Goal: Task Accomplishment & Management: Manage account settings

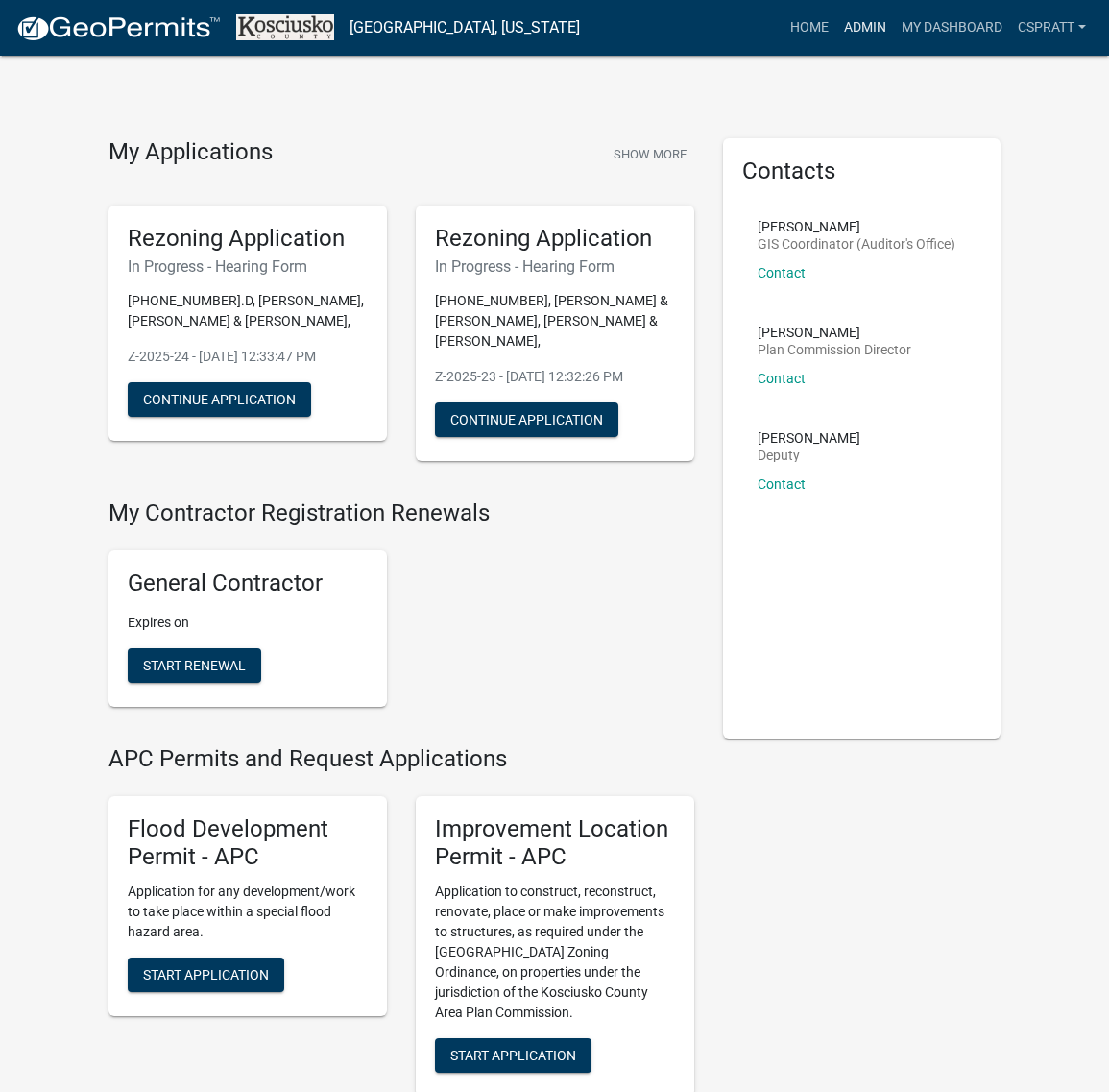
click at [837, 34] on link "Admin" at bounding box center [866, 28] width 58 height 37
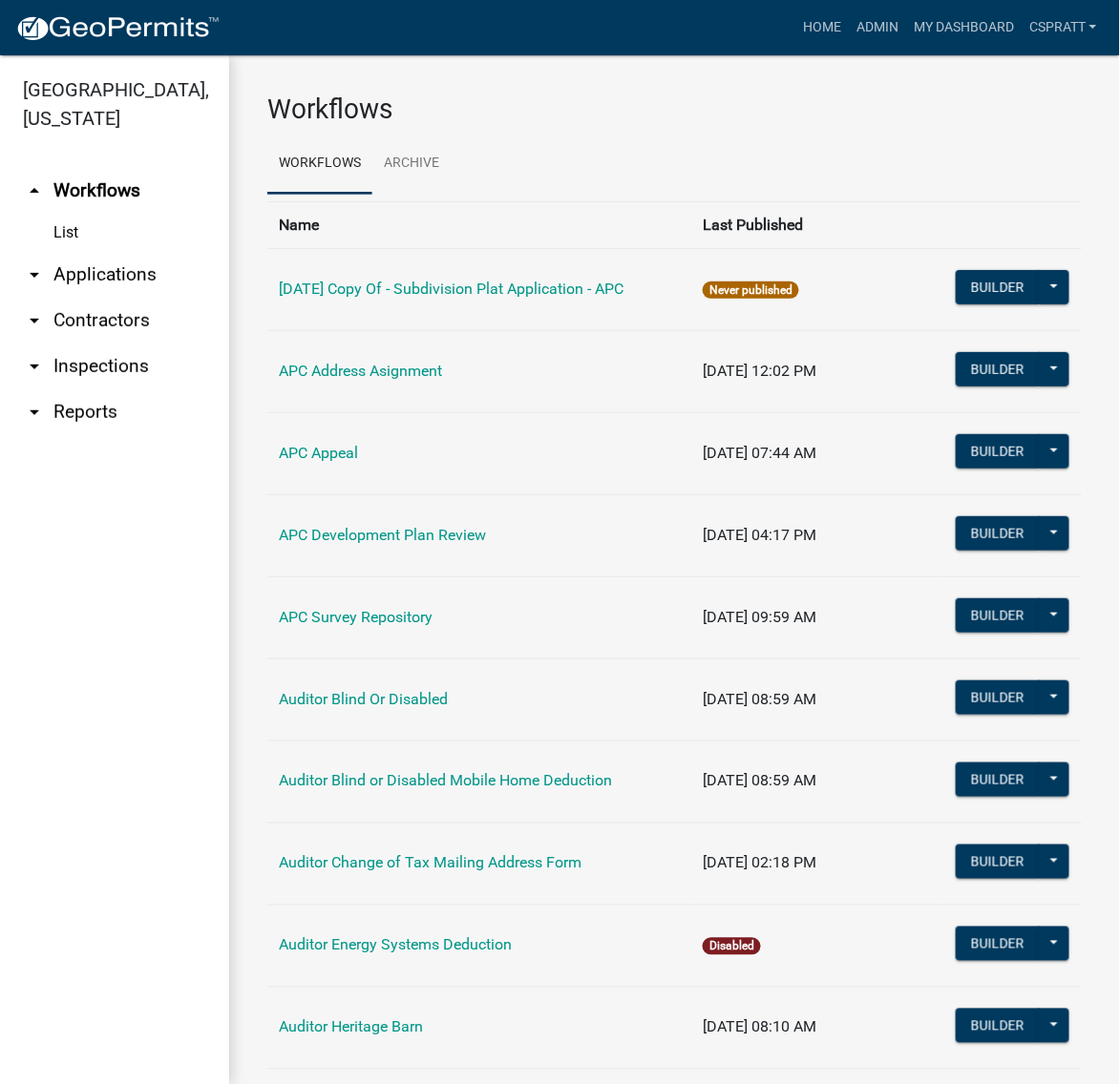
click at [93, 297] on link "arrow_drop_down Applications" at bounding box center [114, 275] width 229 height 46
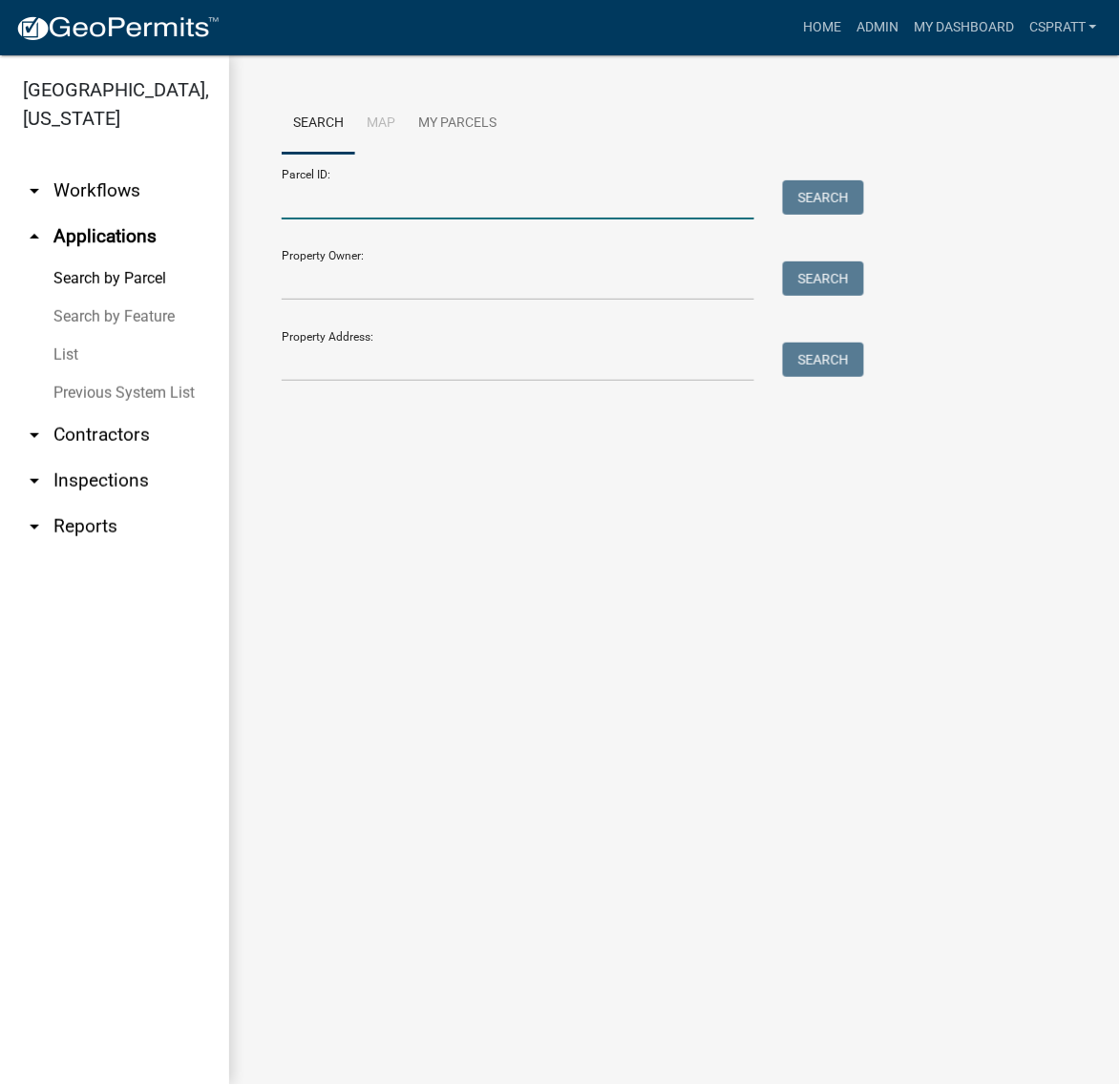
click at [307, 217] on input "Parcel ID:" at bounding box center [518, 200] width 473 height 39
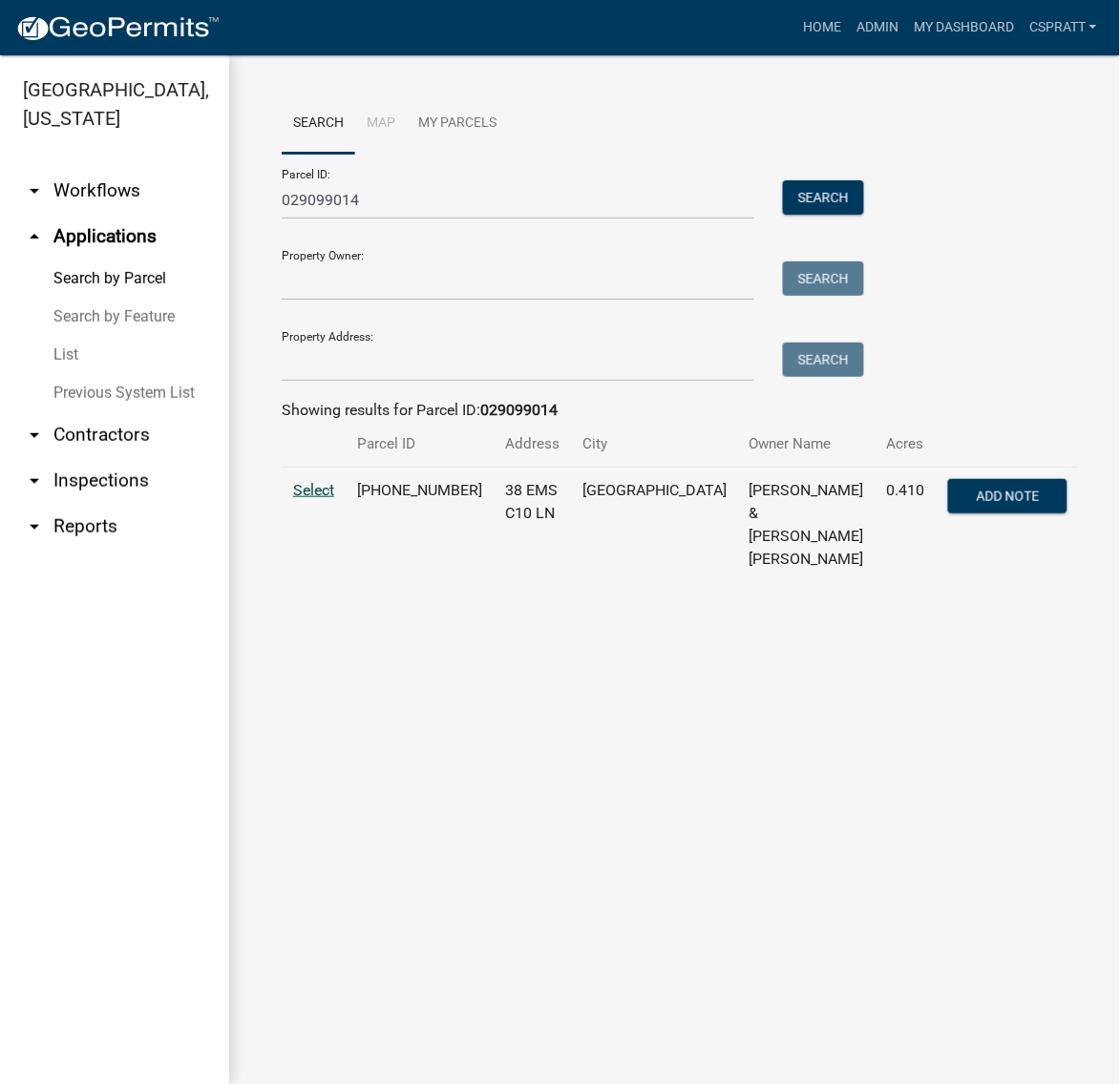
click at [330, 499] on span "Select" at bounding box center [313, 490] width 41 height 18
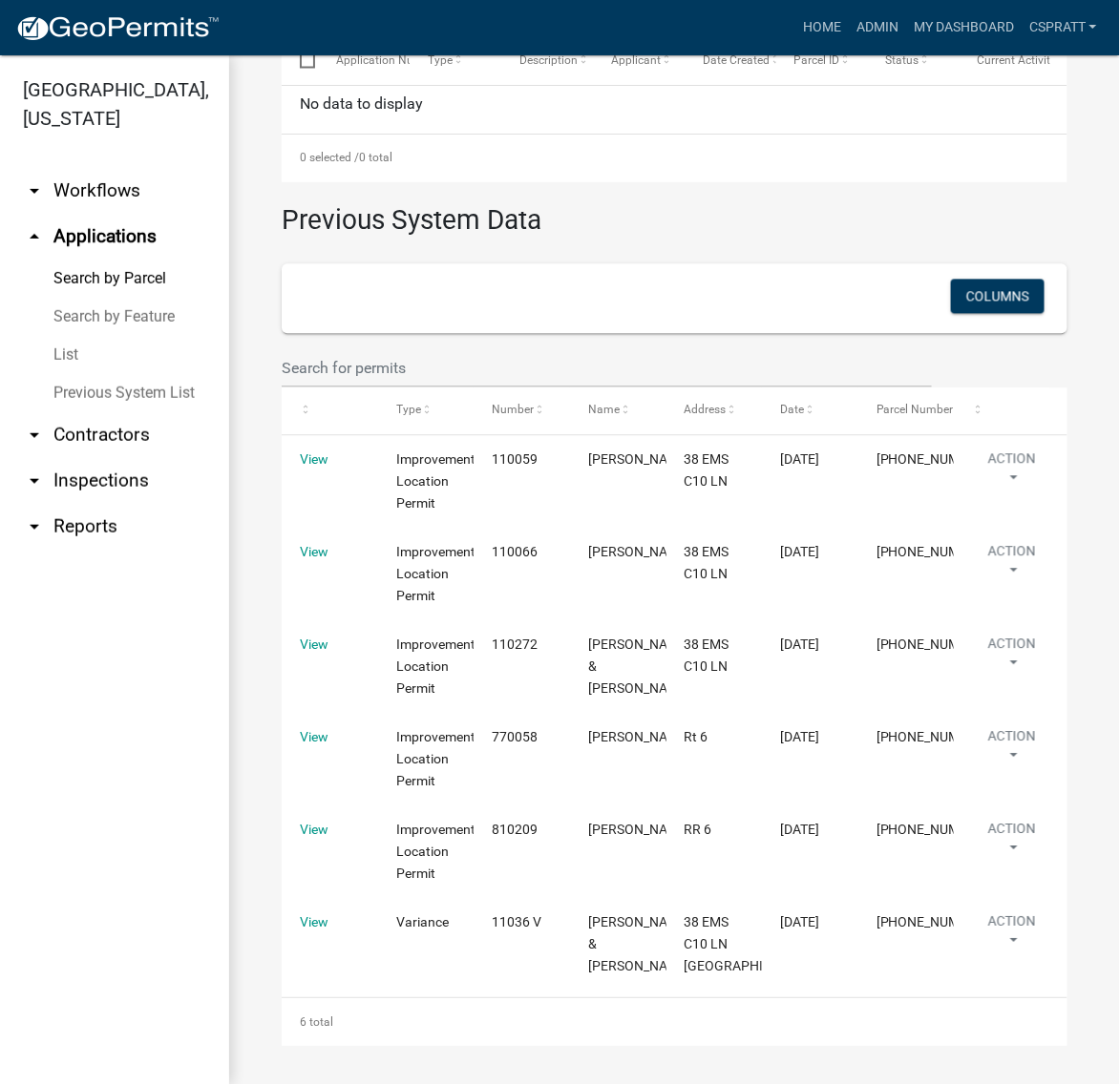
scroll to position [1073, 0]
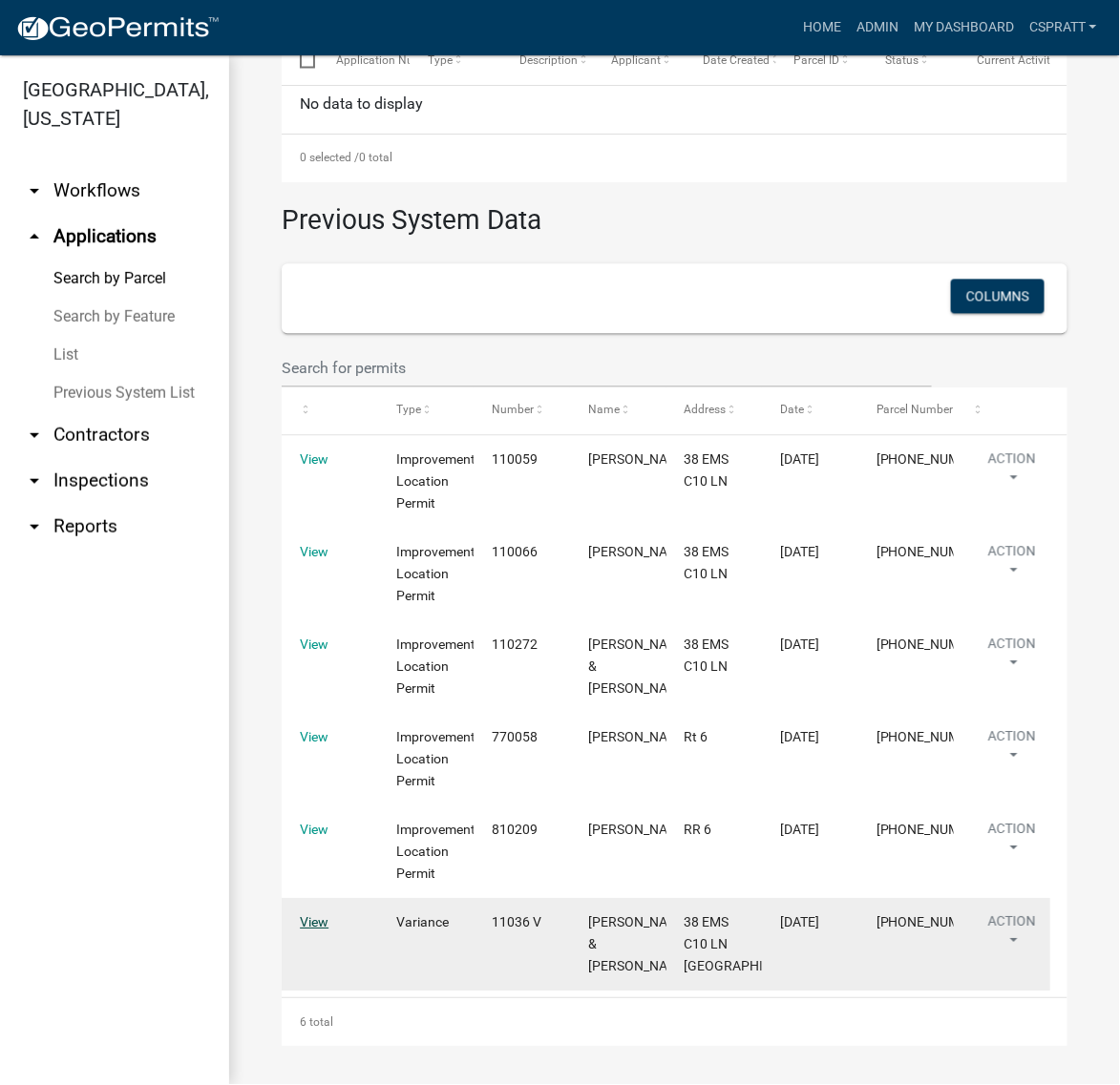
click at [320, 915] on link "View" at bounding box center [314, 923] width 29 height 15
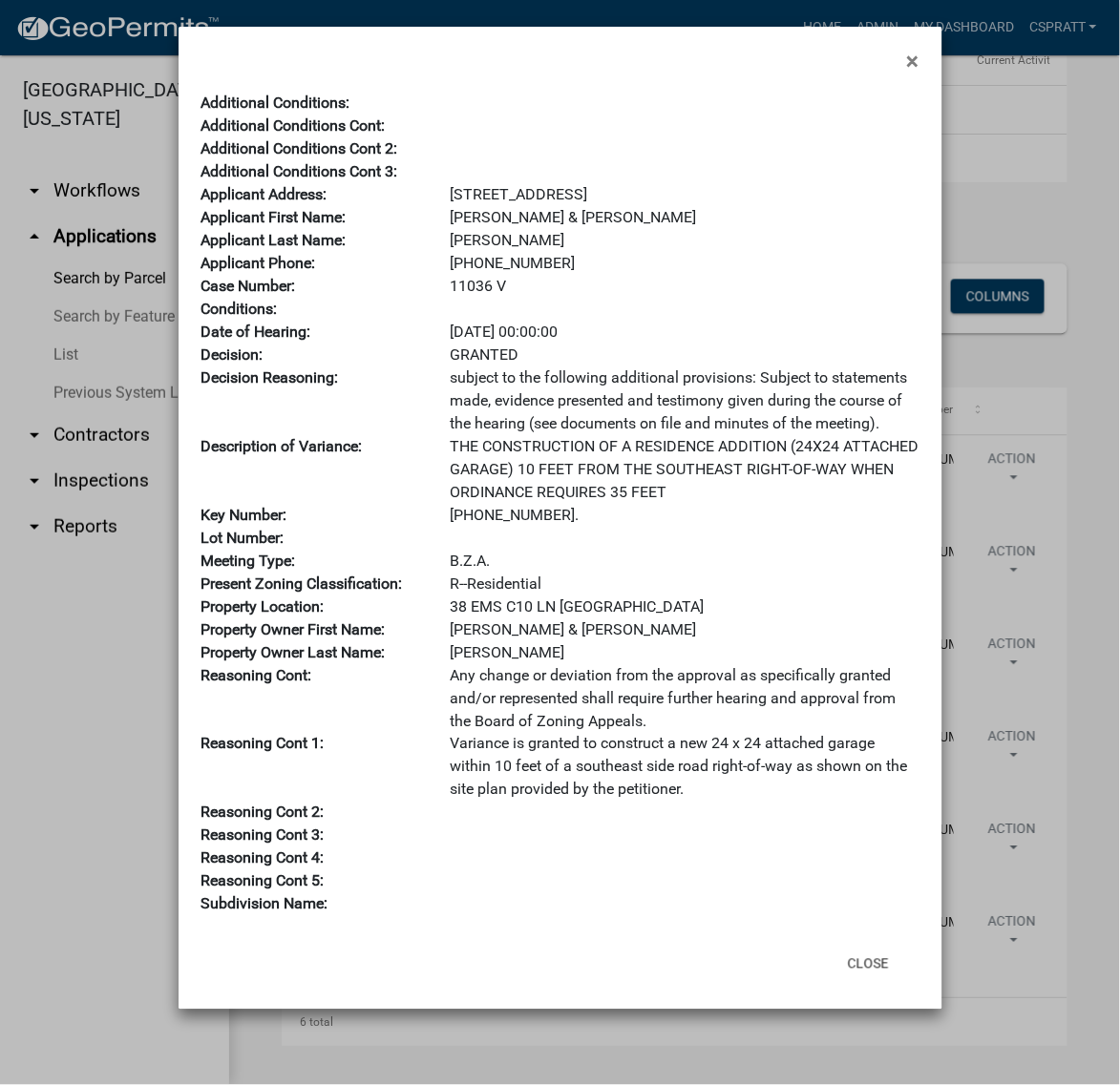
scroll to position [476, 0]
click at [863, 981] on button "Close" at bounding box center [869, 964] width 72 height 35
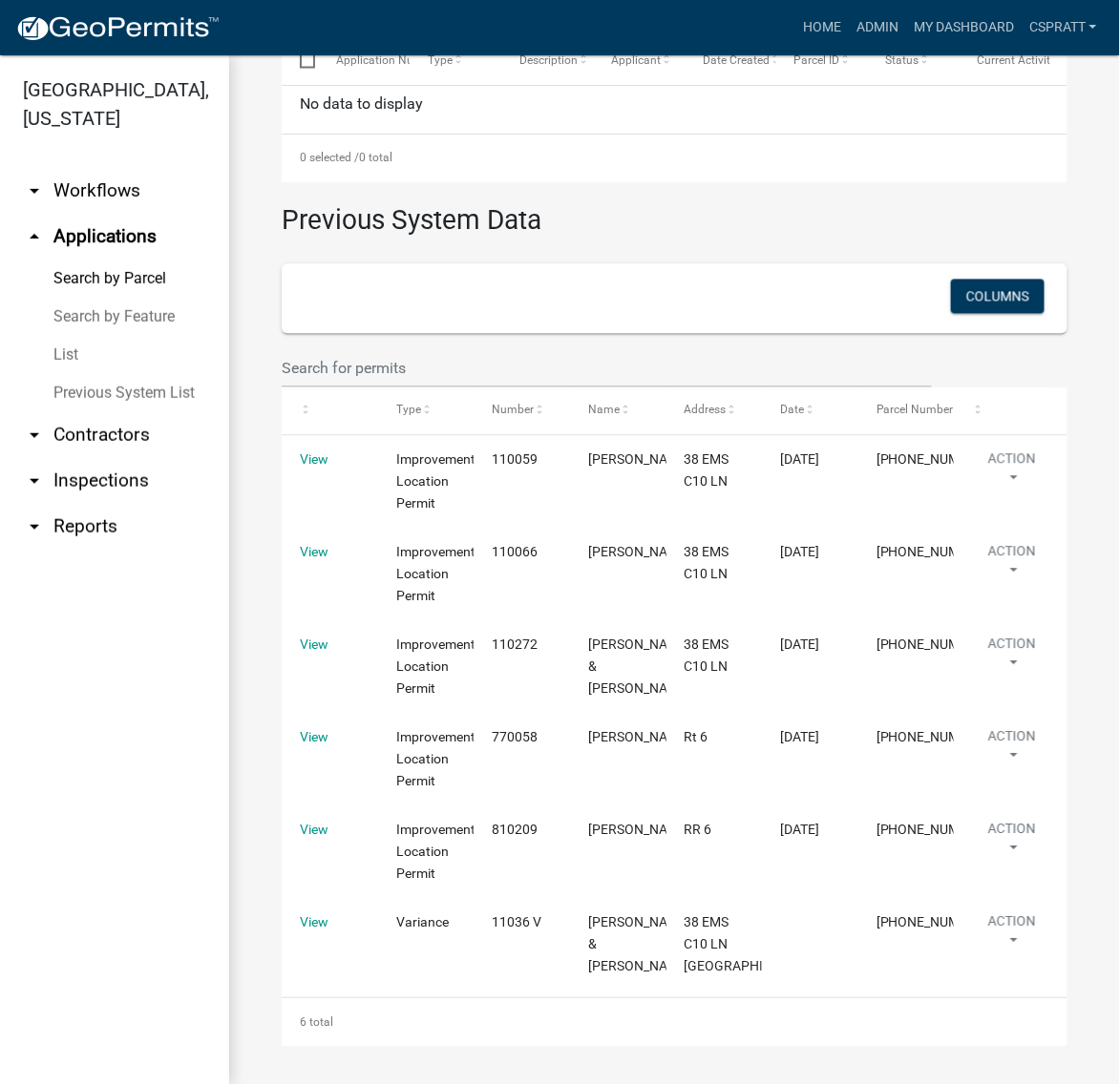
click at [121, 297] on link "Search by Parcel" at bounding box center [114, 279] width 229 height 38
click at [151, 297] on link "Search by Parcel" at bounding box center [114, 279] width 229 height 38
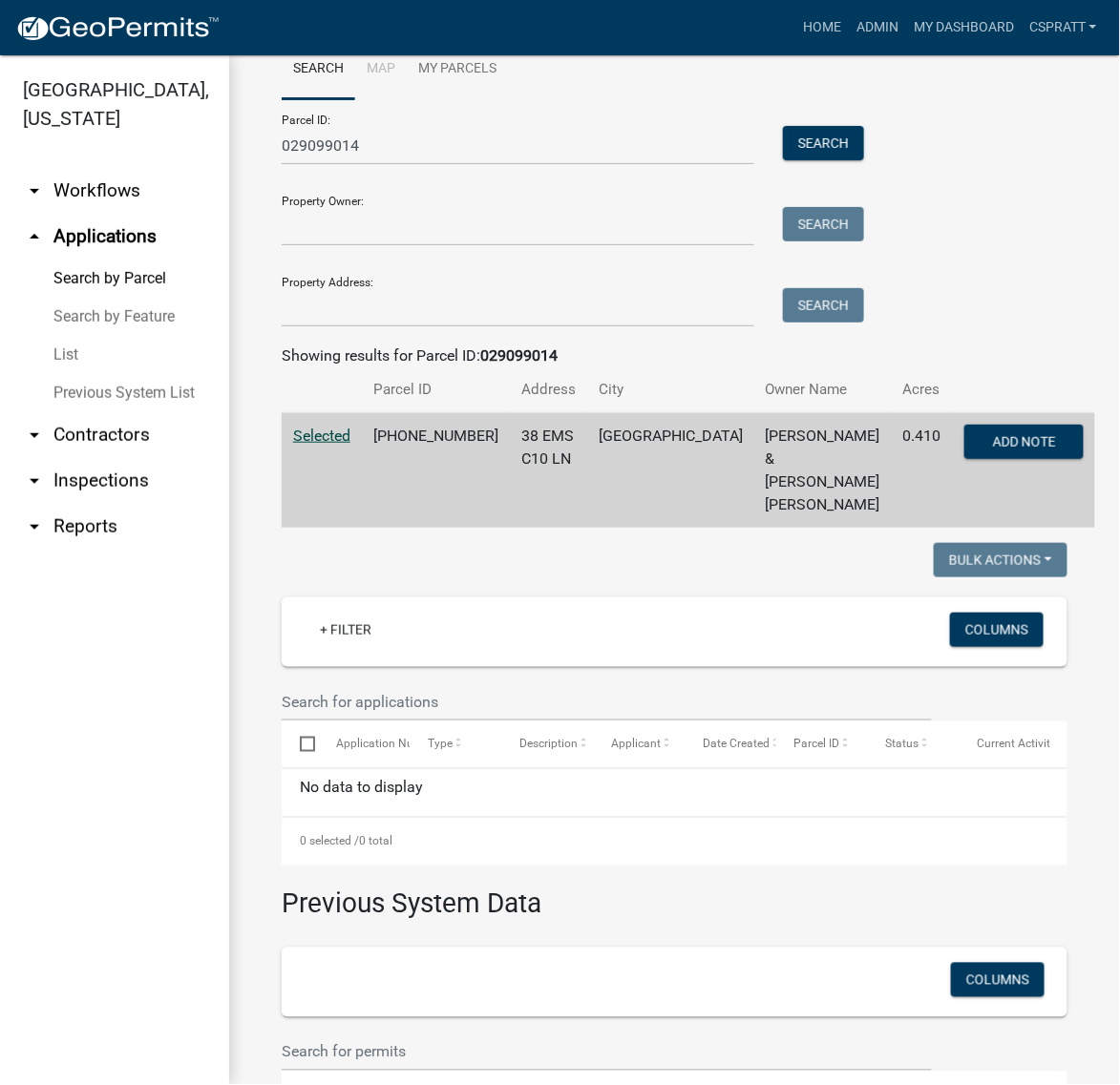
scroll to position [0, 0]
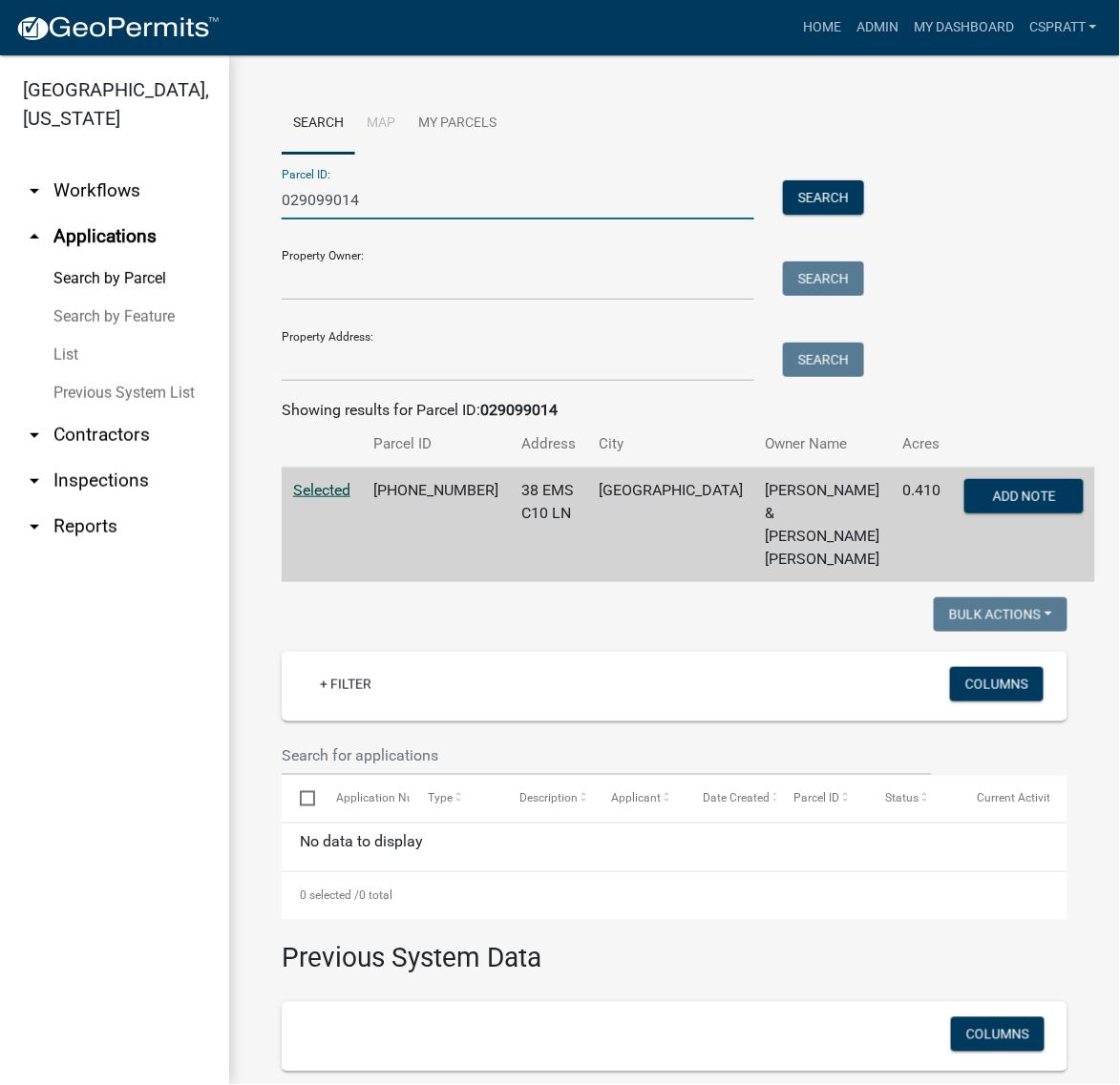
drag, startPoint x: 409, startPoint y: 230, endPoint x: 198, endPoint y: 230, distance: 211.0
click at [198, 230] on div "Kosciusko County, Indiana arrow_drop_down Workflows List arrow_drop_up Applicat…" at bounding box center [560, 571] width 1120 height 1030
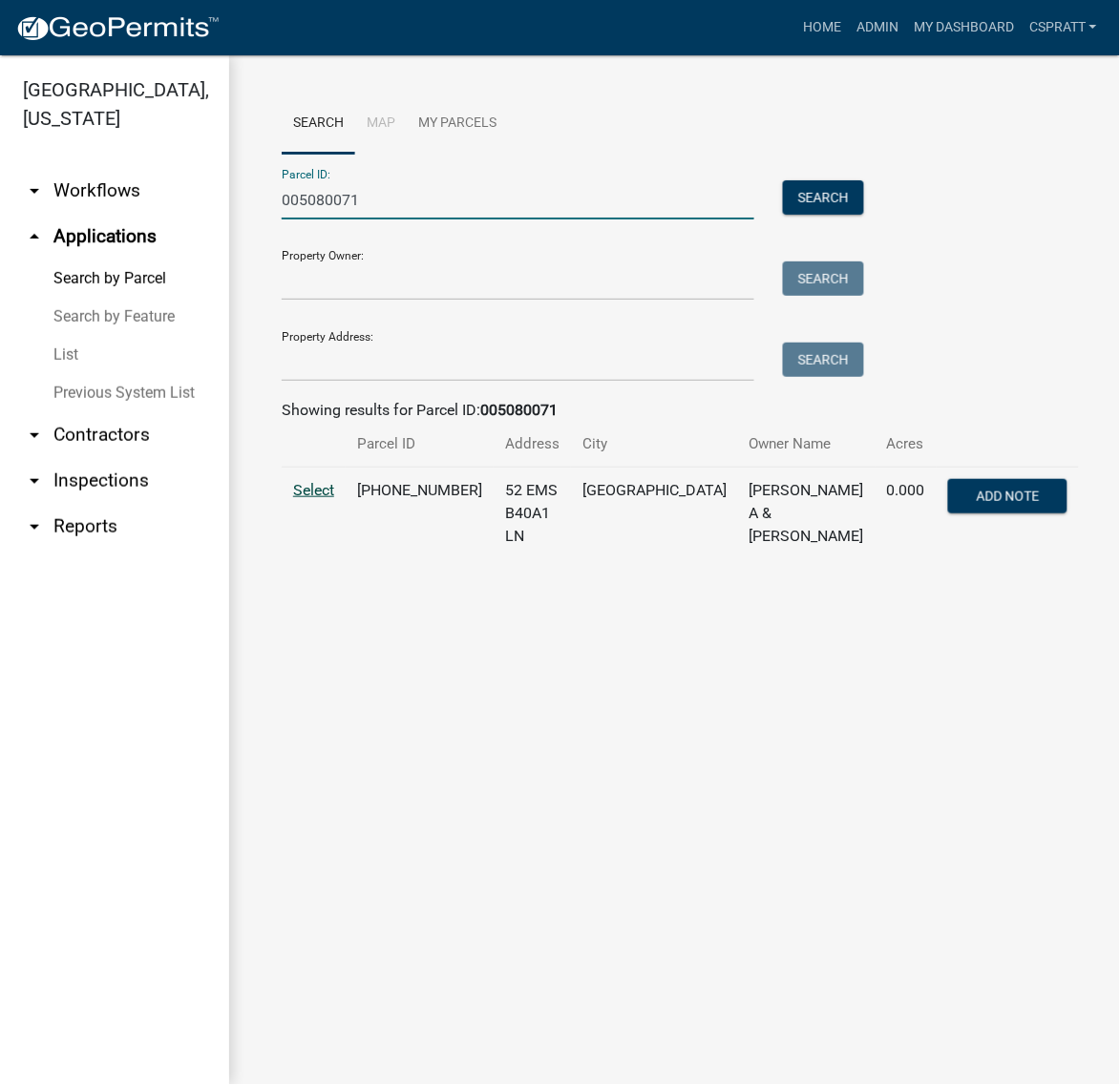
type input "005080071"
click at [317, 499] on span "Select" at bounding box center [313, 490] width 41 height 18
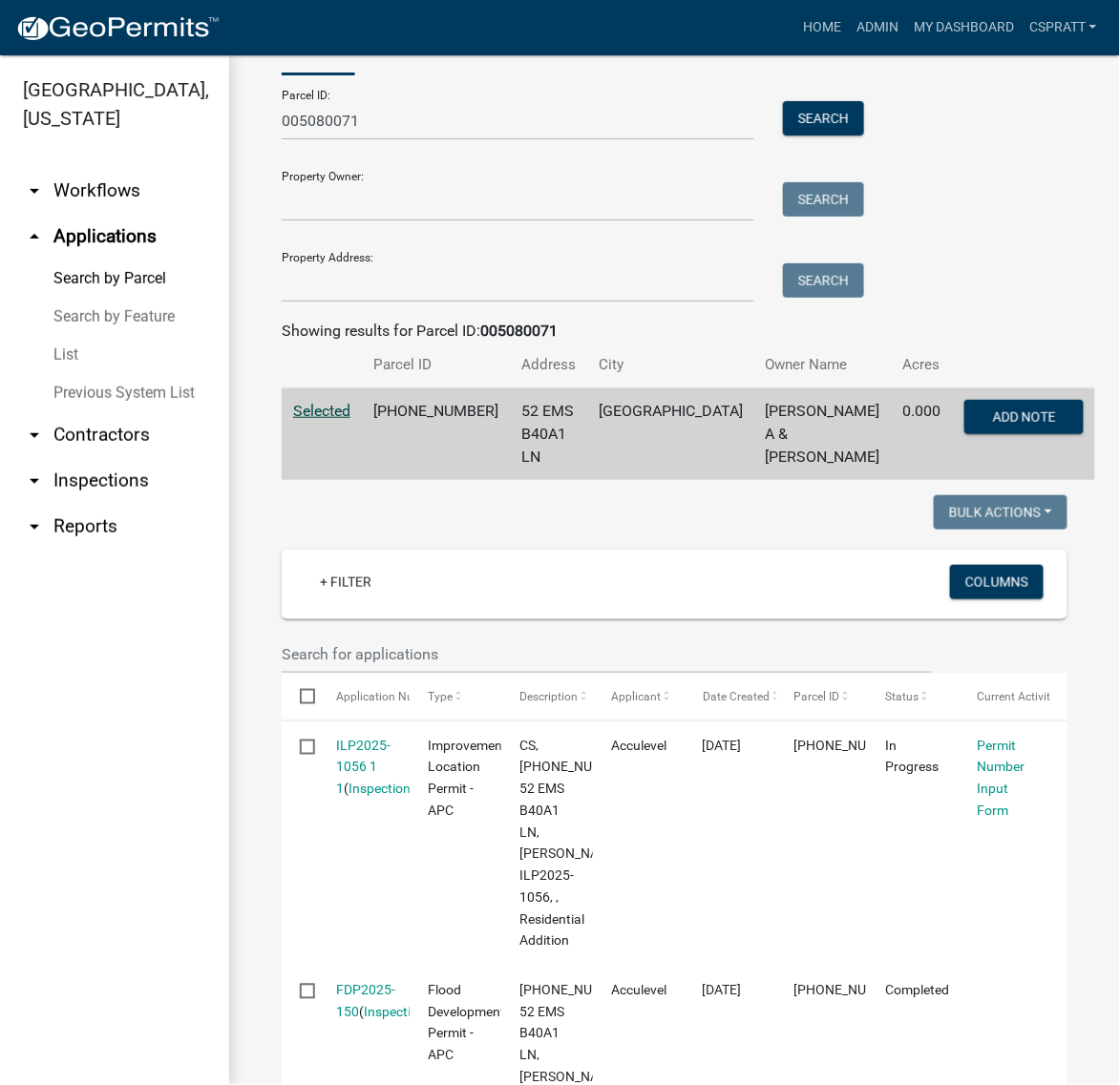
scroll to position [239, 0]
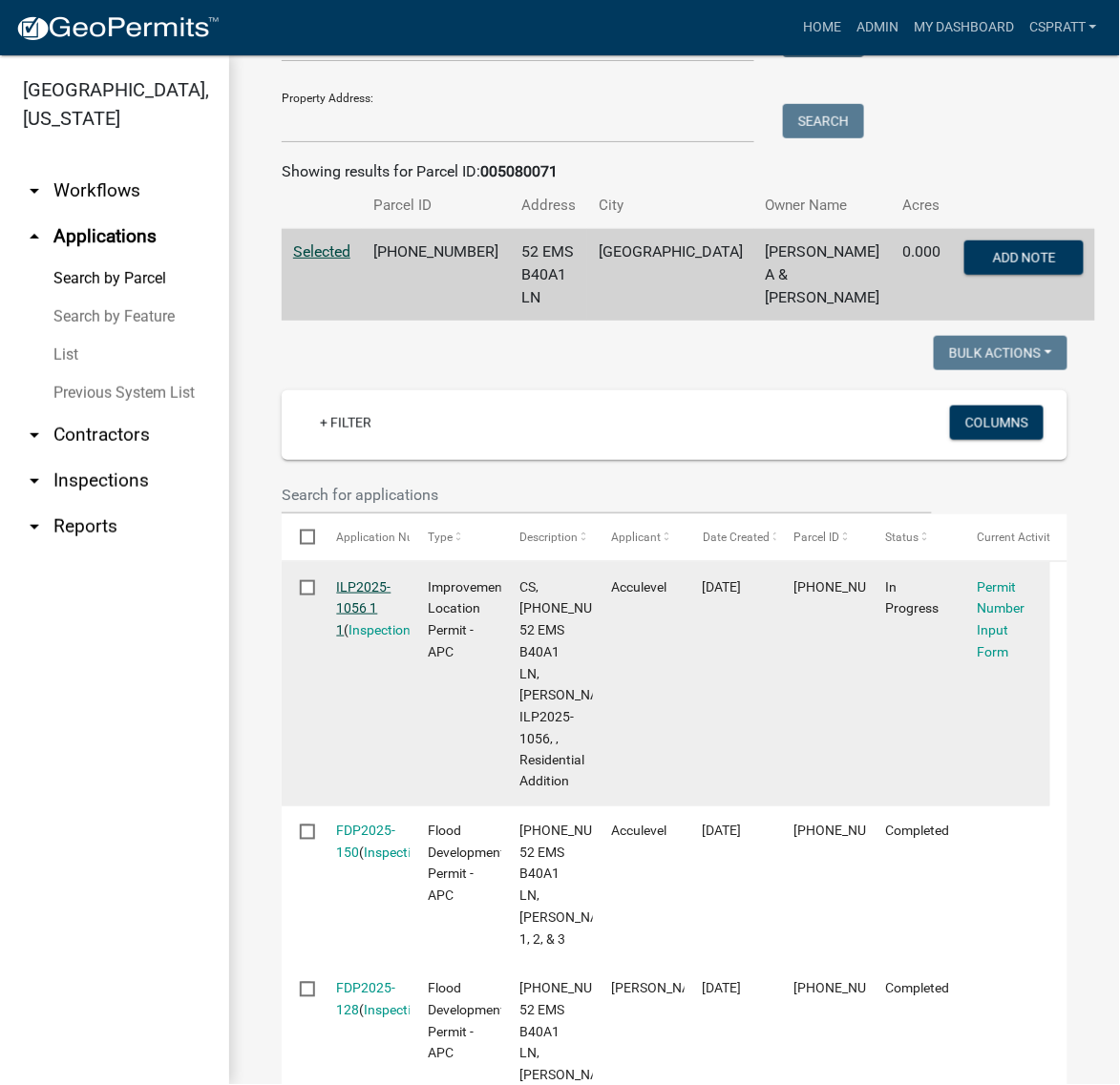
click at [379, 639] on link "ILP2025-1056 1 1" at bounding box center [364, 609] width 55 height 59
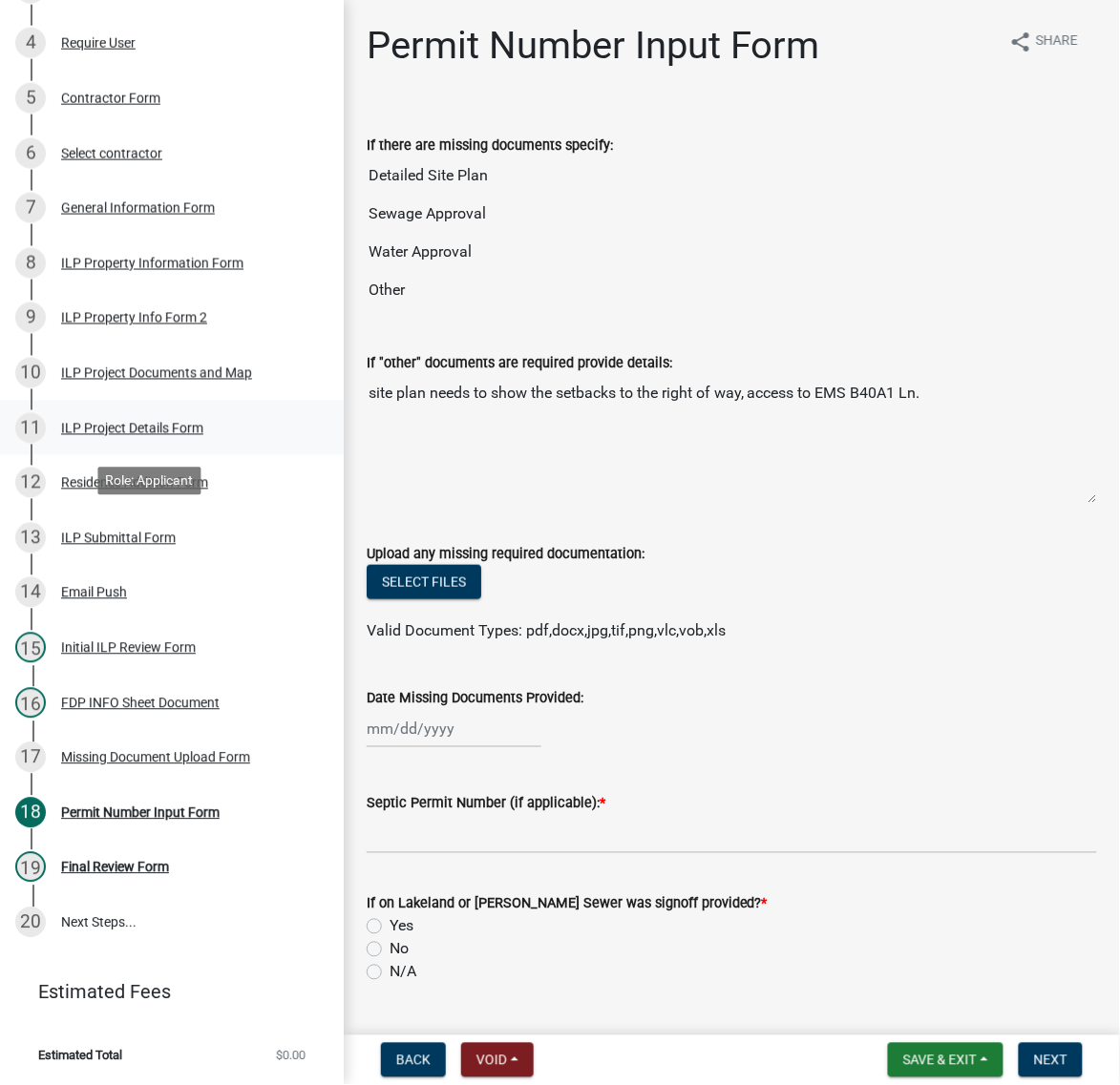
scroll to position [952, 0]
click at [164, 751] on div "Missing Document Upload Form" at bounding box center [155, 758] width 189 height 13
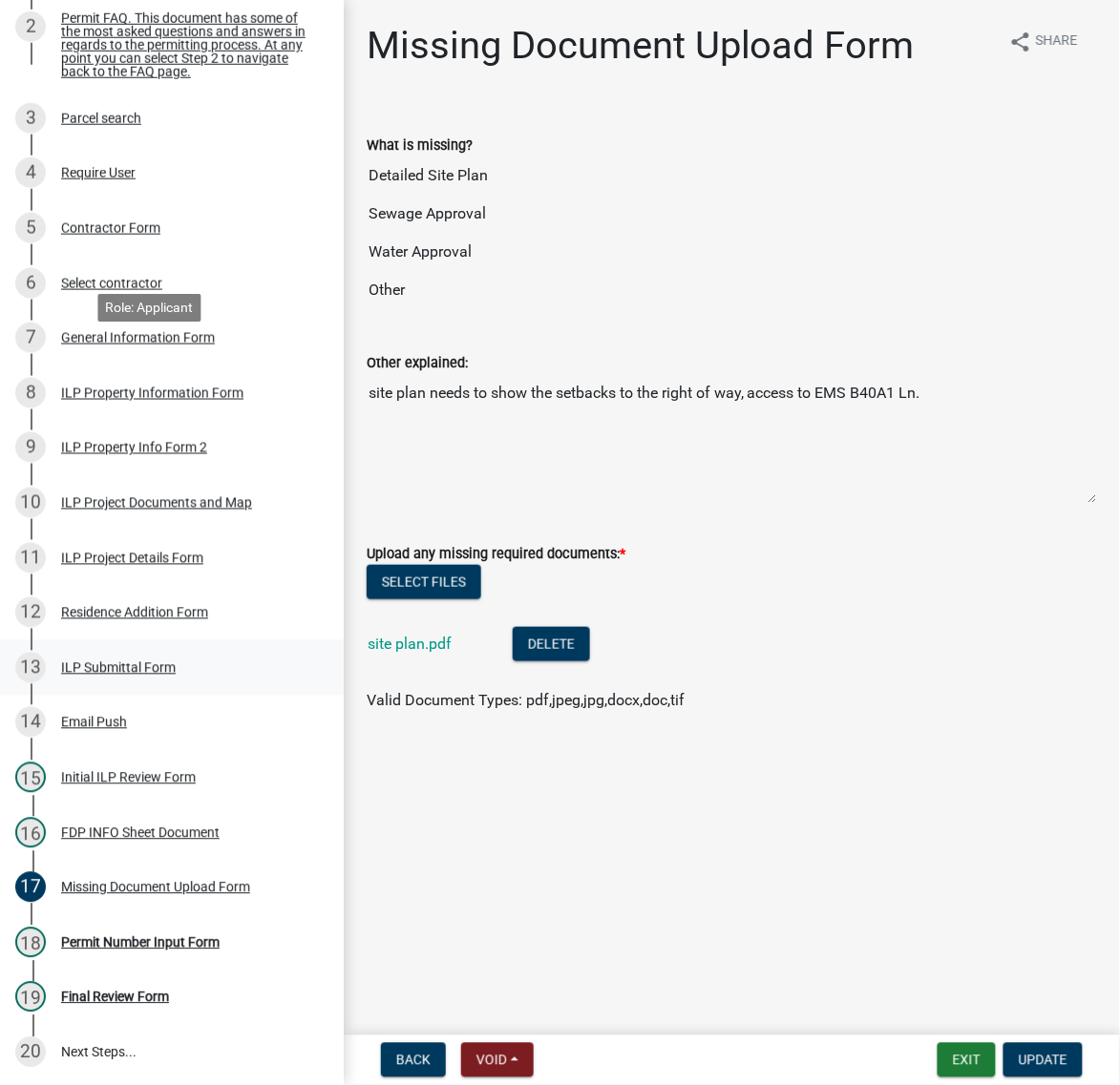
scroll to position [116, 0]
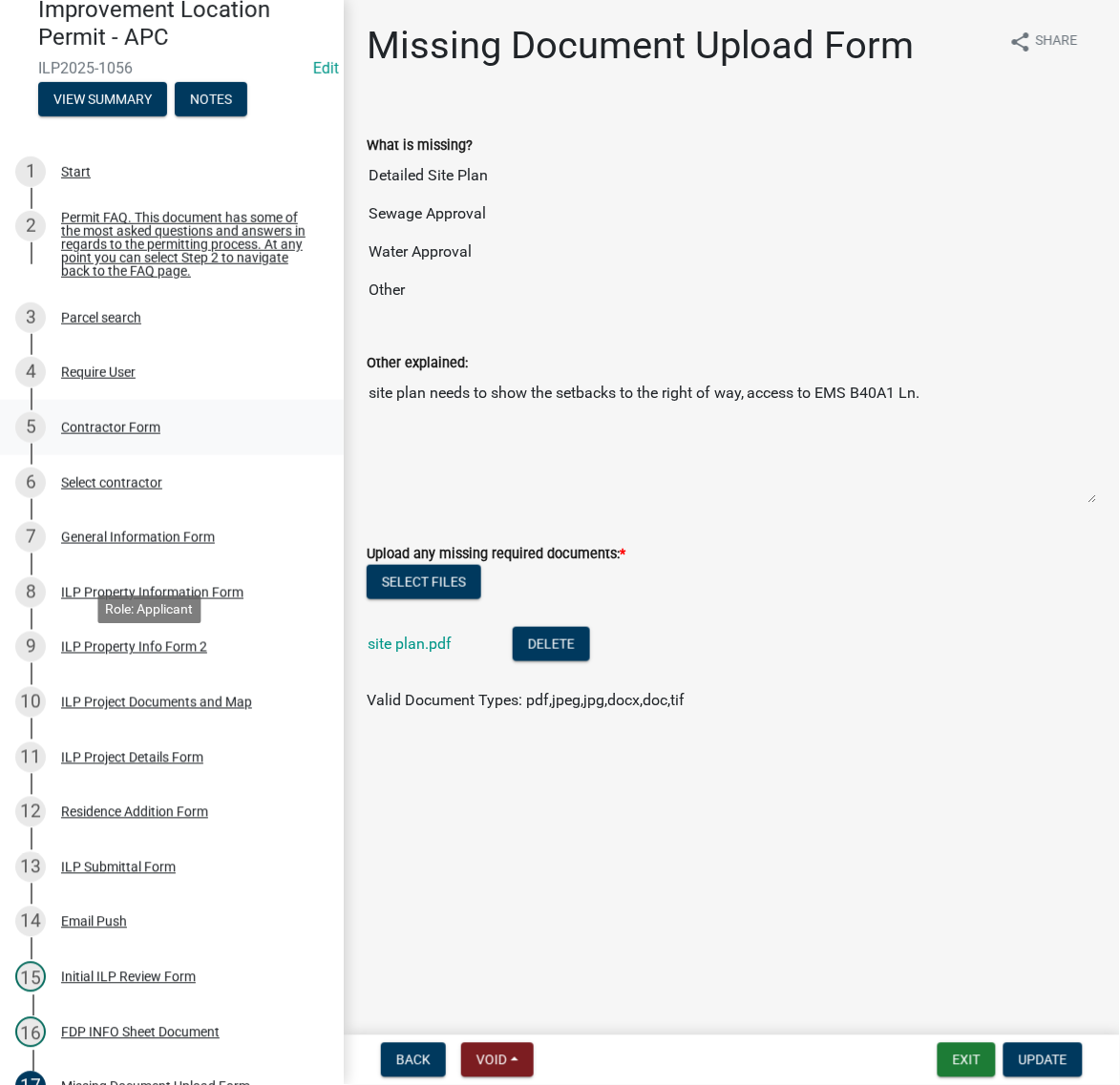
click at [160, 435] on div "Contractor Form" at bounding box center [110, 428] width 99 height 13
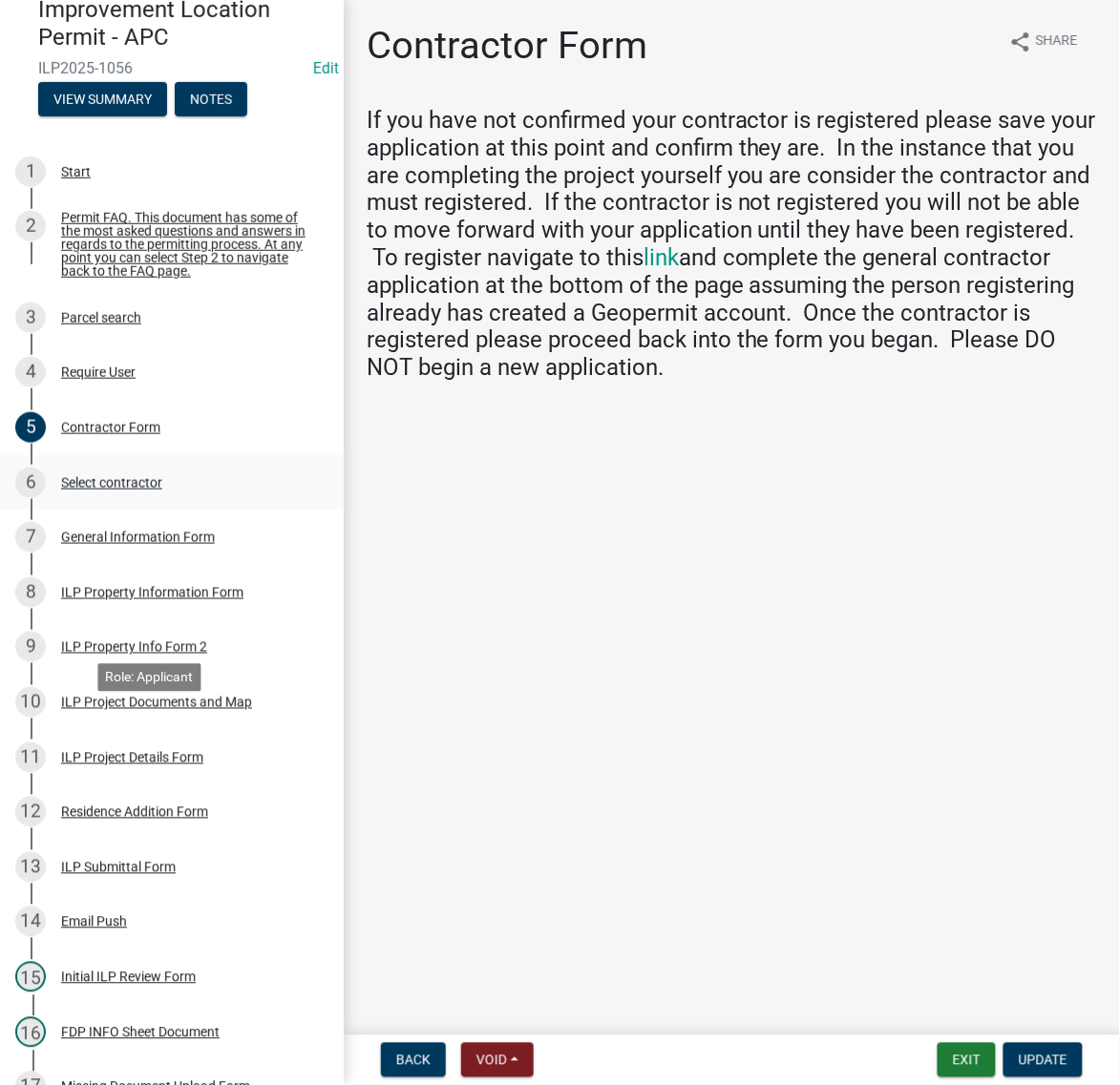
click at [146, 498] on div "6 Select contractor" at bounding box center [164, 484] width 298 height 31
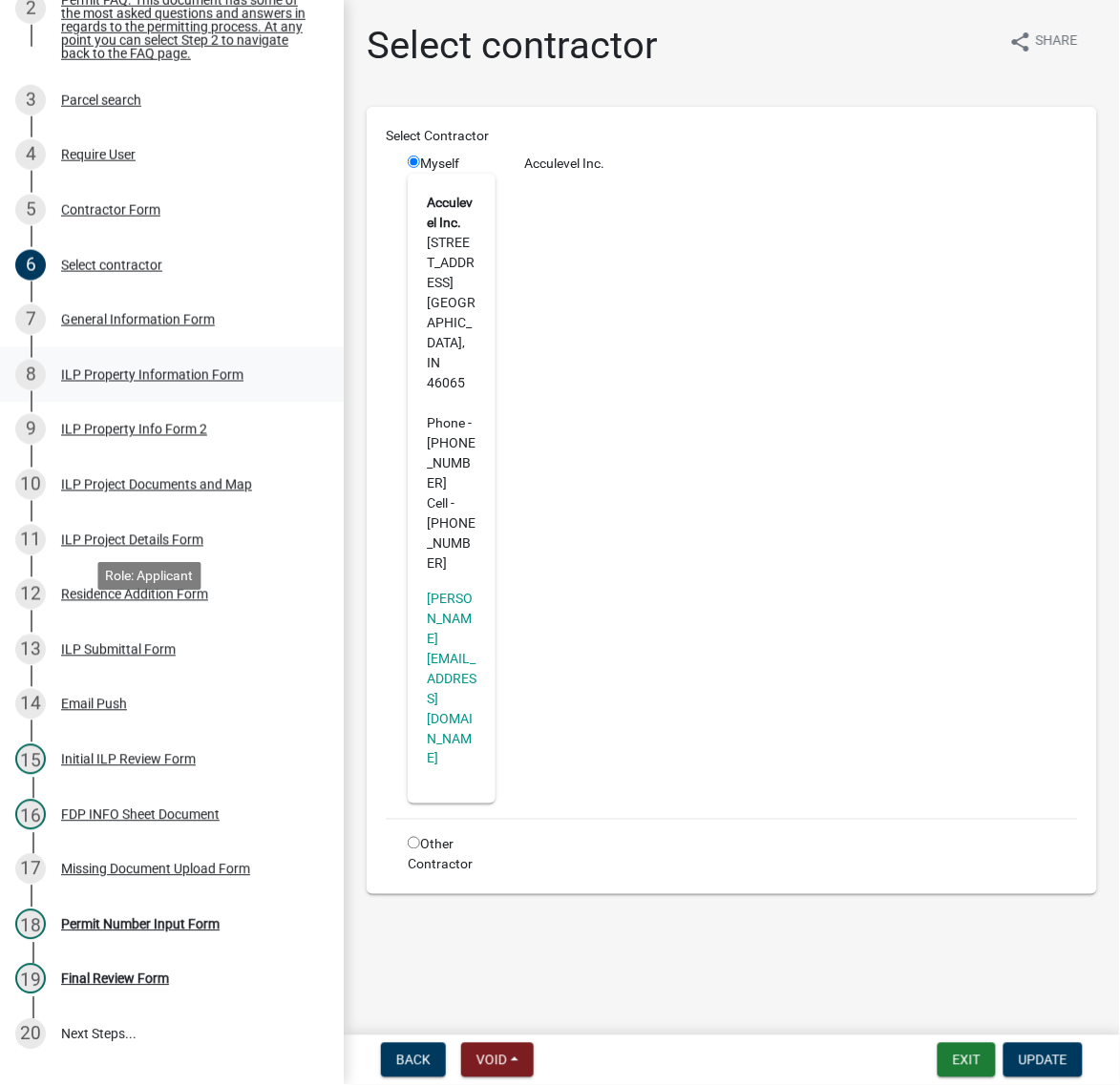
scroll to position [355, 0]
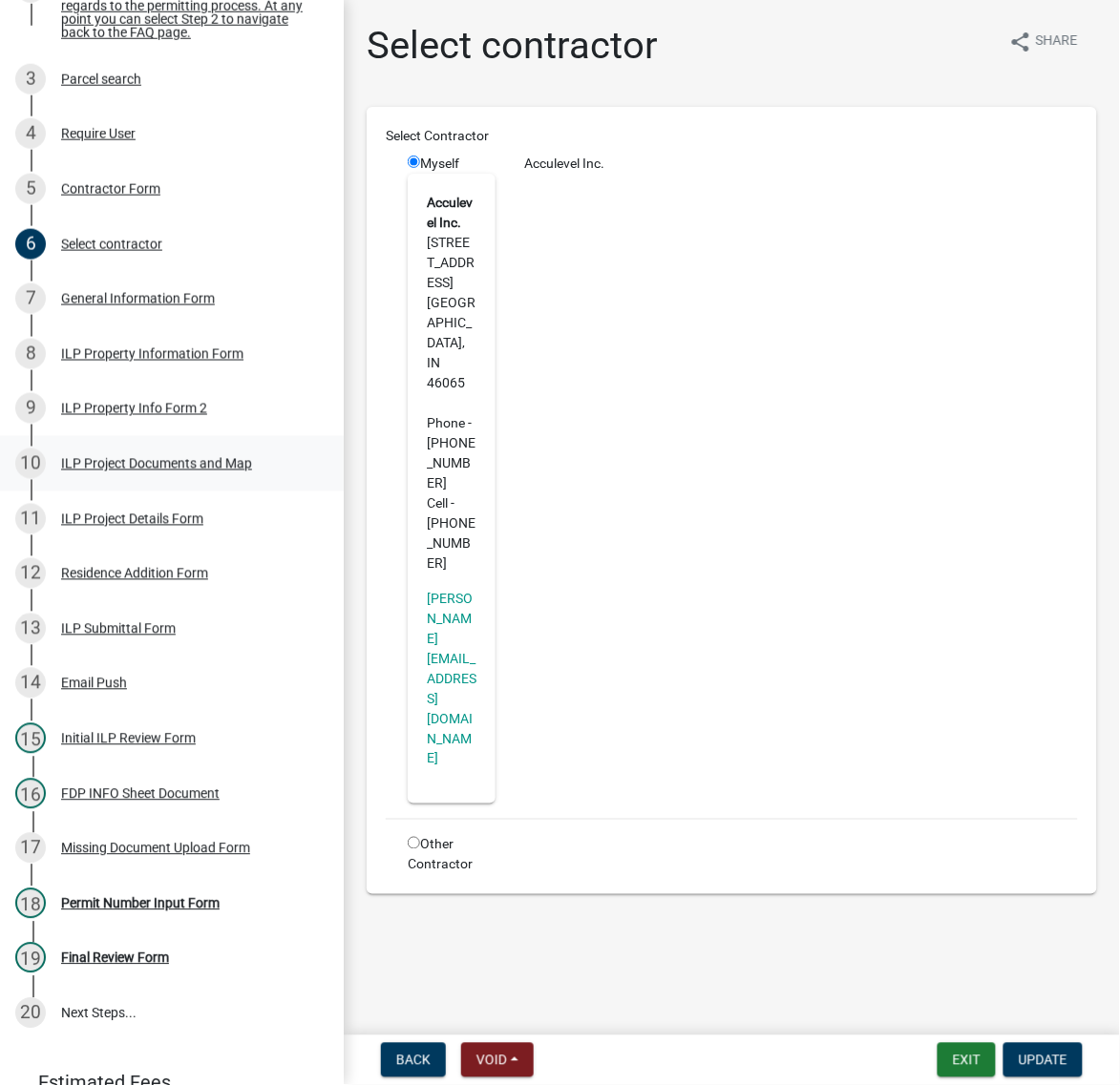
click at [74, 480] on div "10 ILP Project Documents and Map" at bounding box center [164, 464] width 298 height 31
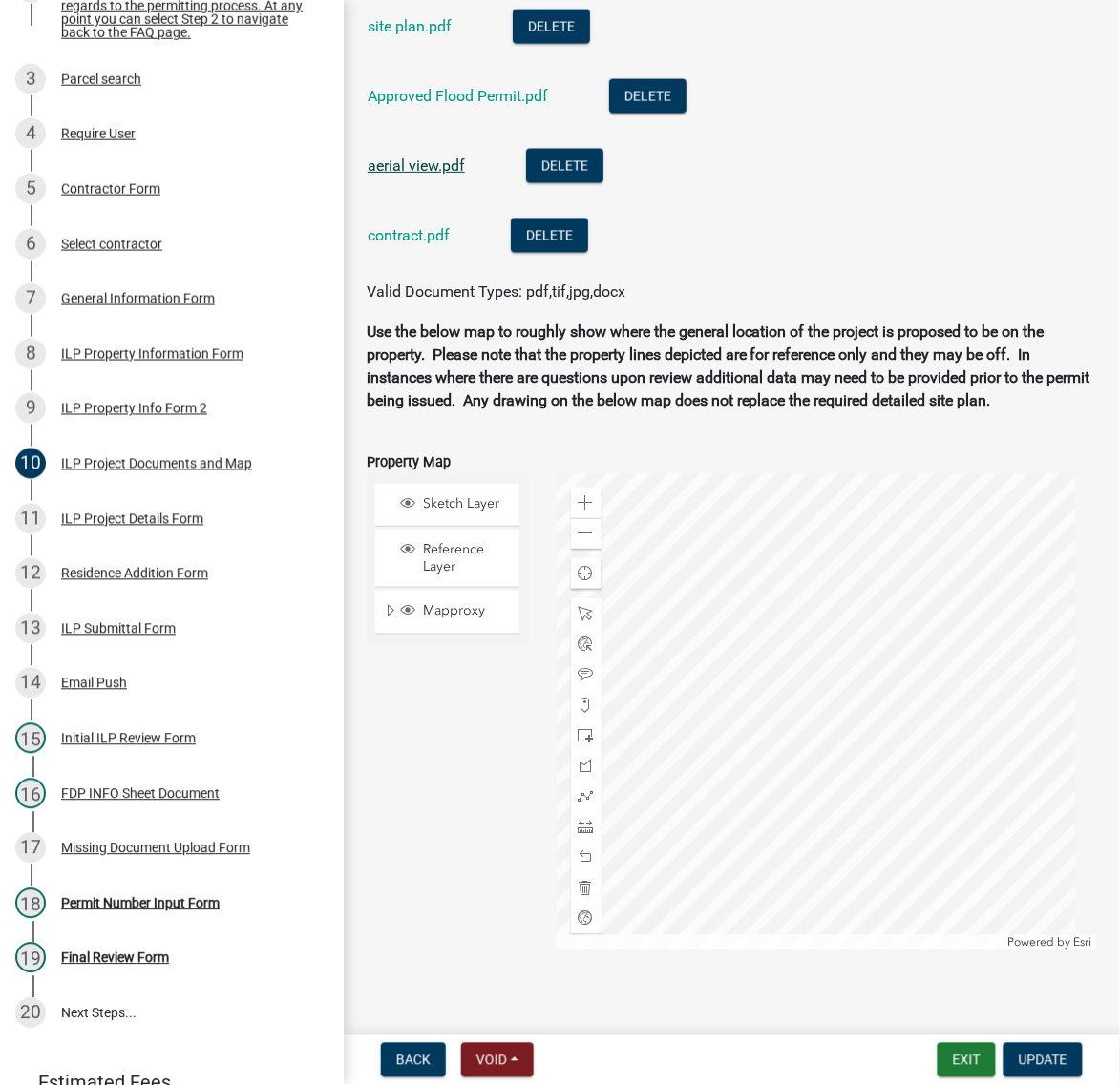
scroll to position [2267, 0]
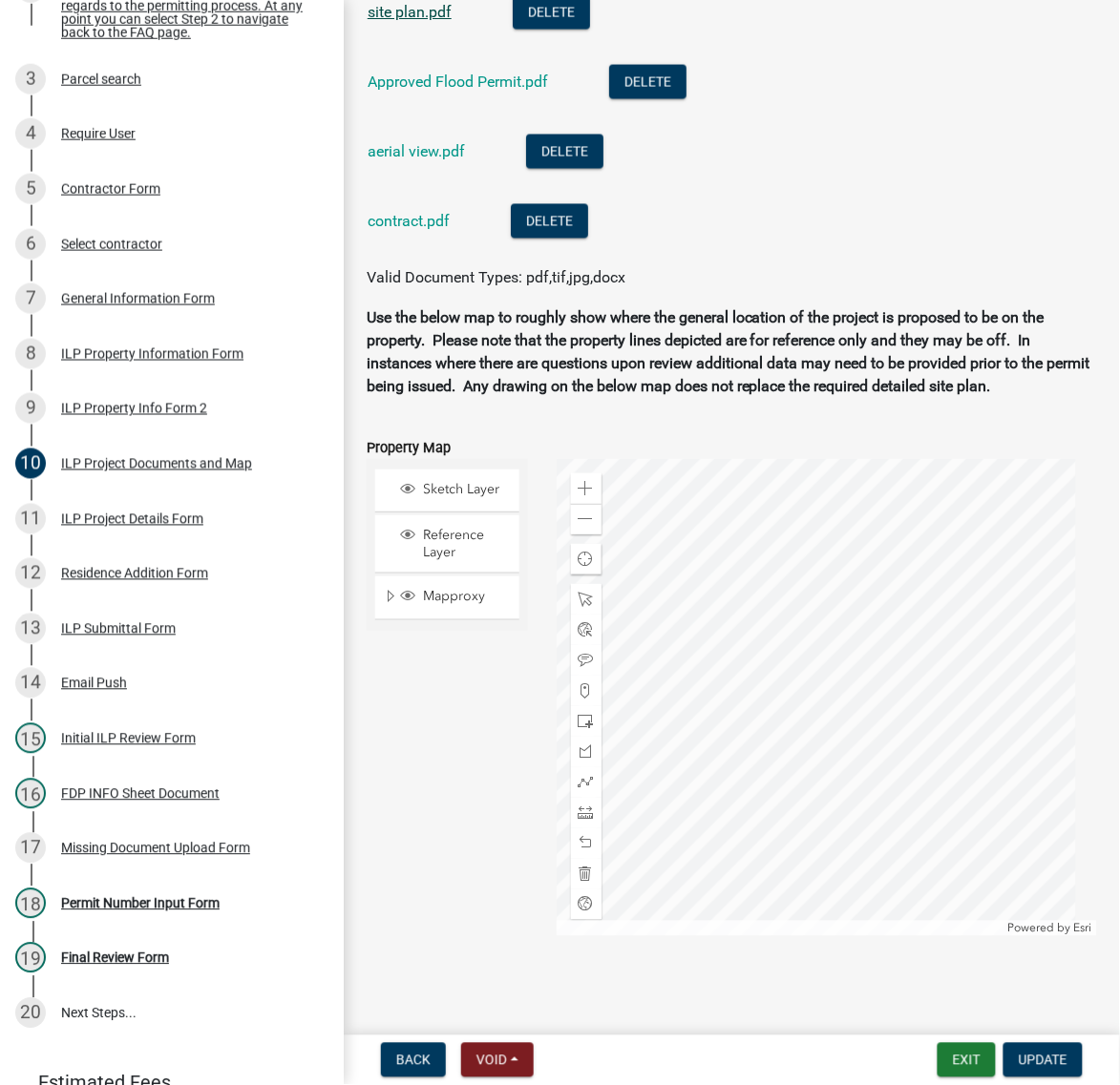
click at [452, 21] on link "site plan.pdf" at bounding box center [410, 12] width 84 height 18
click at [938, 1061] on button "Exit" at bounding box center [966, 1061] width 59 height 35
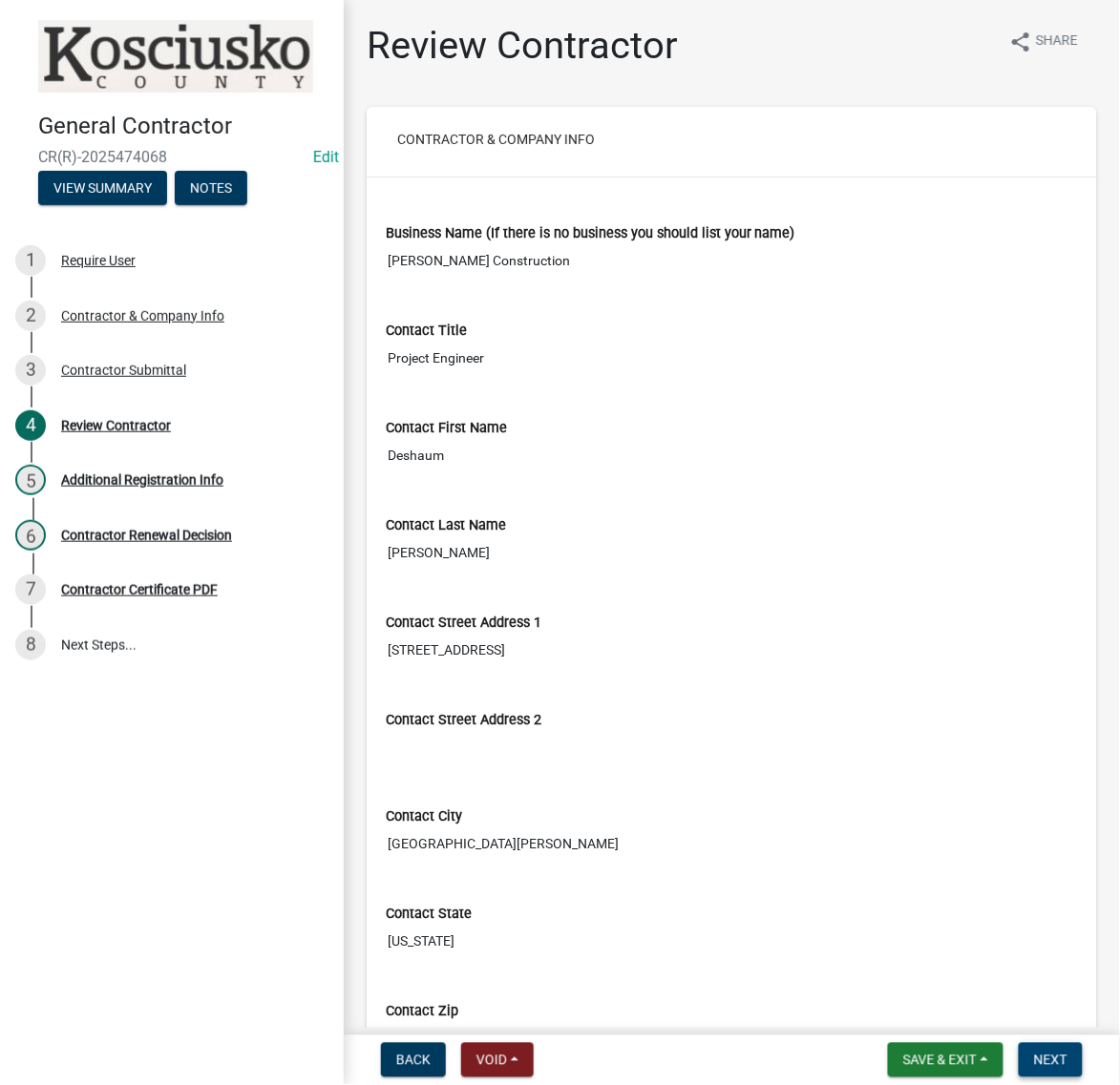
click at [1035, 1056] on span "Next" at bounding box center [1051, 1061] width 34 height 15
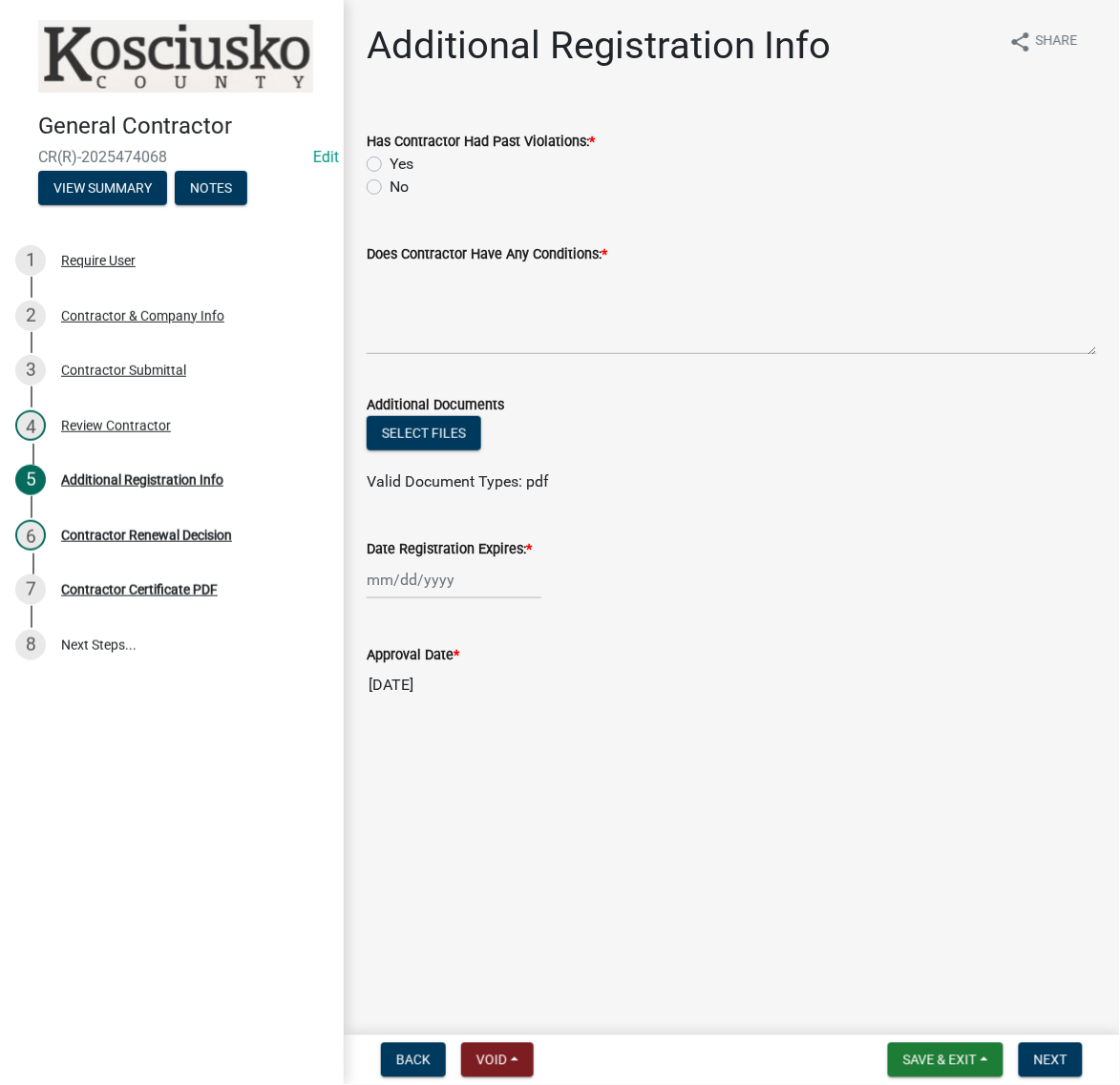
click at [390, 199] on label "No" at bounding box center [399, 187] width 19 height 23
click at [390, 188] on input "No" at bounding box center [395, 181] width 12 height 12
radio input "true"
click at [430, 355] on textarea "Does Contractor Have Any Conditions: *" at bounding box center [731, 311] width 730 height 90
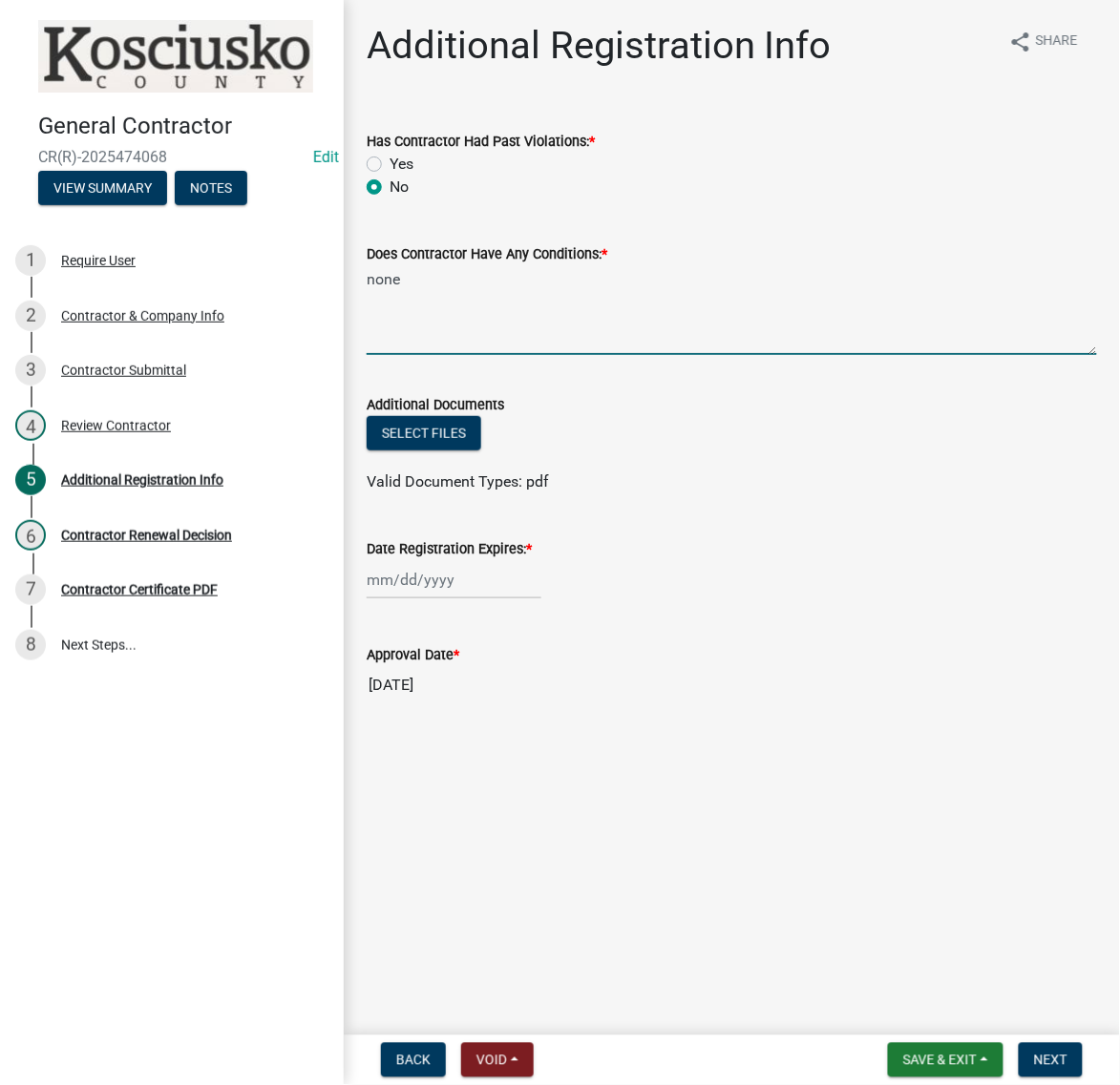
type textarea "none"
click at [473, 600] on div at bounding box center [454, 579] width 175 height 39
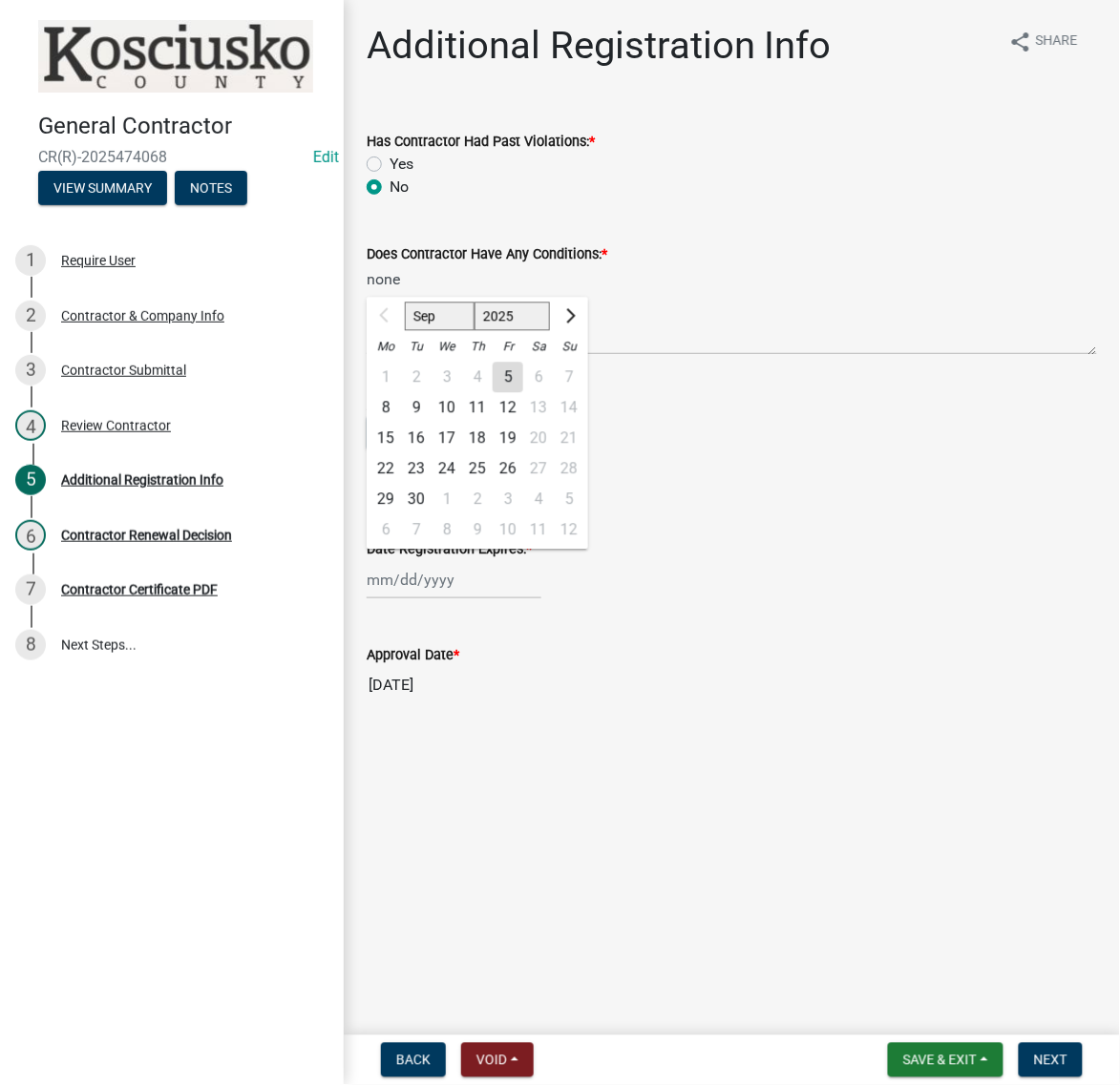
click at [551, 331] on select "2025 2026 2027 2028 2029 2030 2031 2032 2033 2034 2035 2036 2037 2038 2039 2040…" at bounding box center [513, 317] width 77 height 29
select select "2026"
click at [507, 331] on select "2025 2026 2027 2028 2029 2030 2031 2032 2033 2034 2035 2036 2037 2038 2039 2040…" at bounding box center [513, 317] width 77 height 29
click at [523, 393] on div "4" at bounding box center [508, 378] width 31 height 31
type input "09/04/2026"
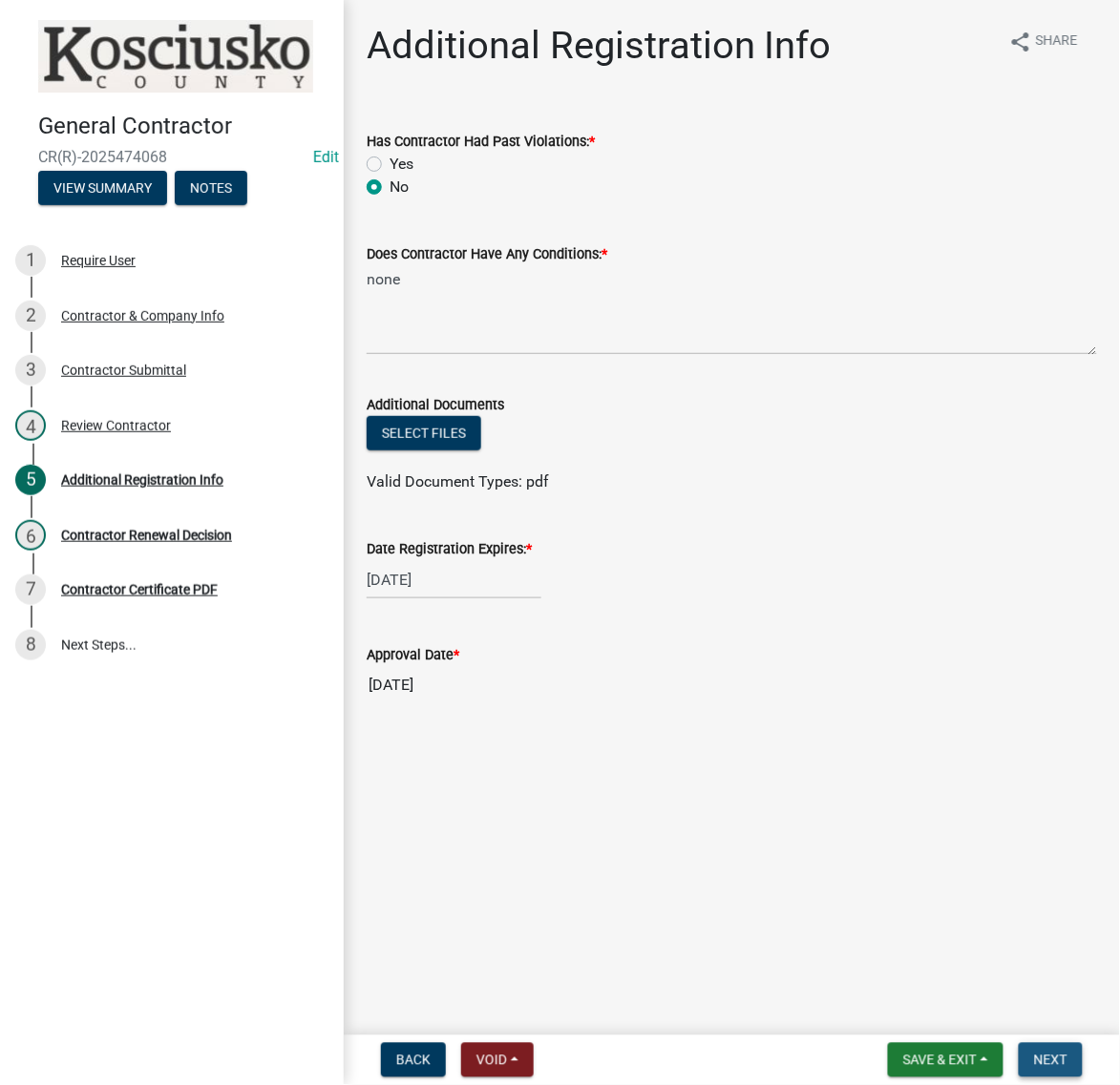
click at [1035, 1061] on span "Next" at bounding box center [1051, 1061] width 34 height 15
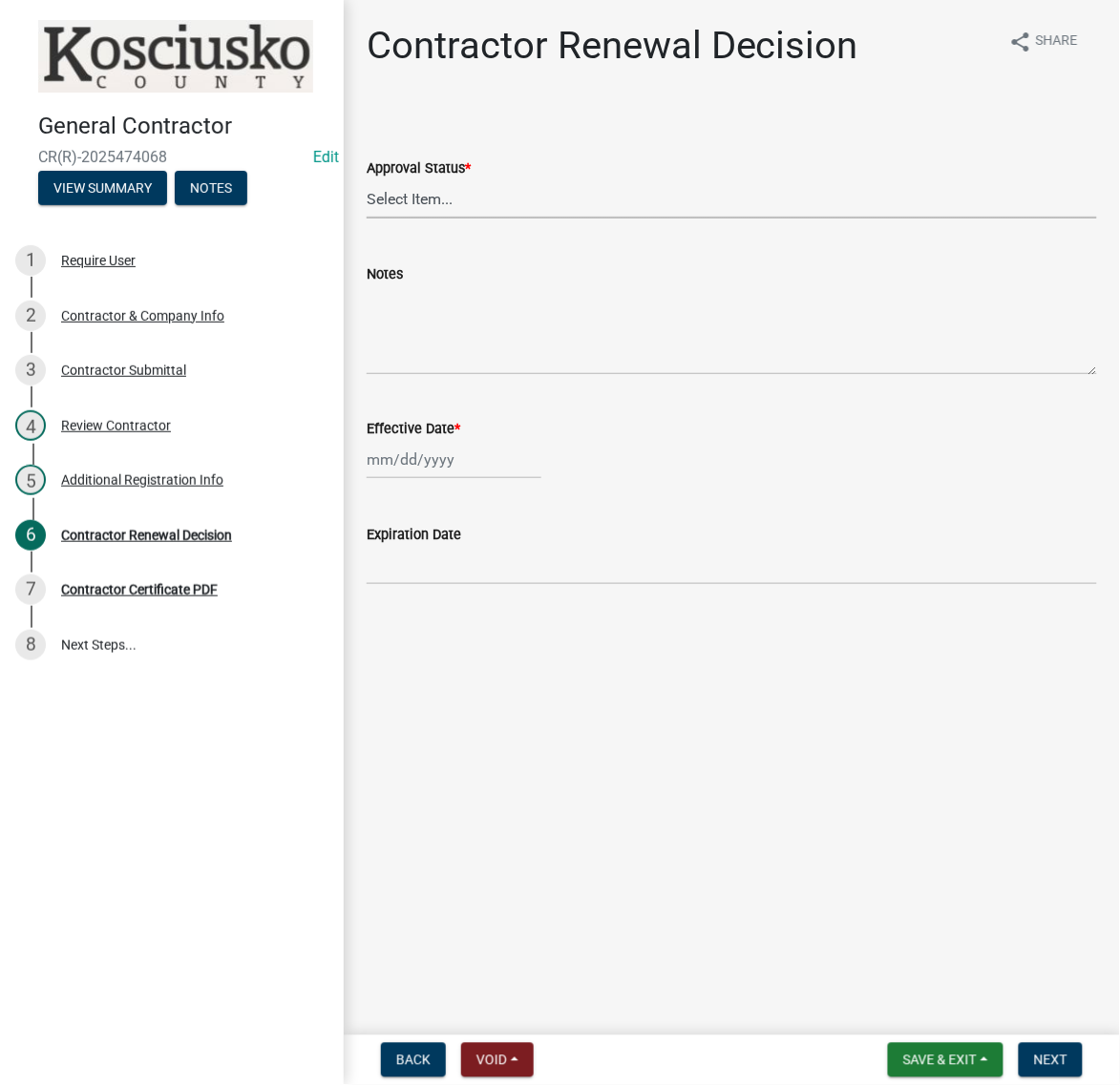
click at [457, 219] on select "Select Item... Approved Denied" at bounding box center [731, 199] width 730 height 39
click at [372, 219] on select "Select Item... Approved Denied" at bounding box center [731, 199] width 730 height 39
select select "30db8998-795d-4bbe-8e49-f1ade8865815"
select select "9"
select select "2025"
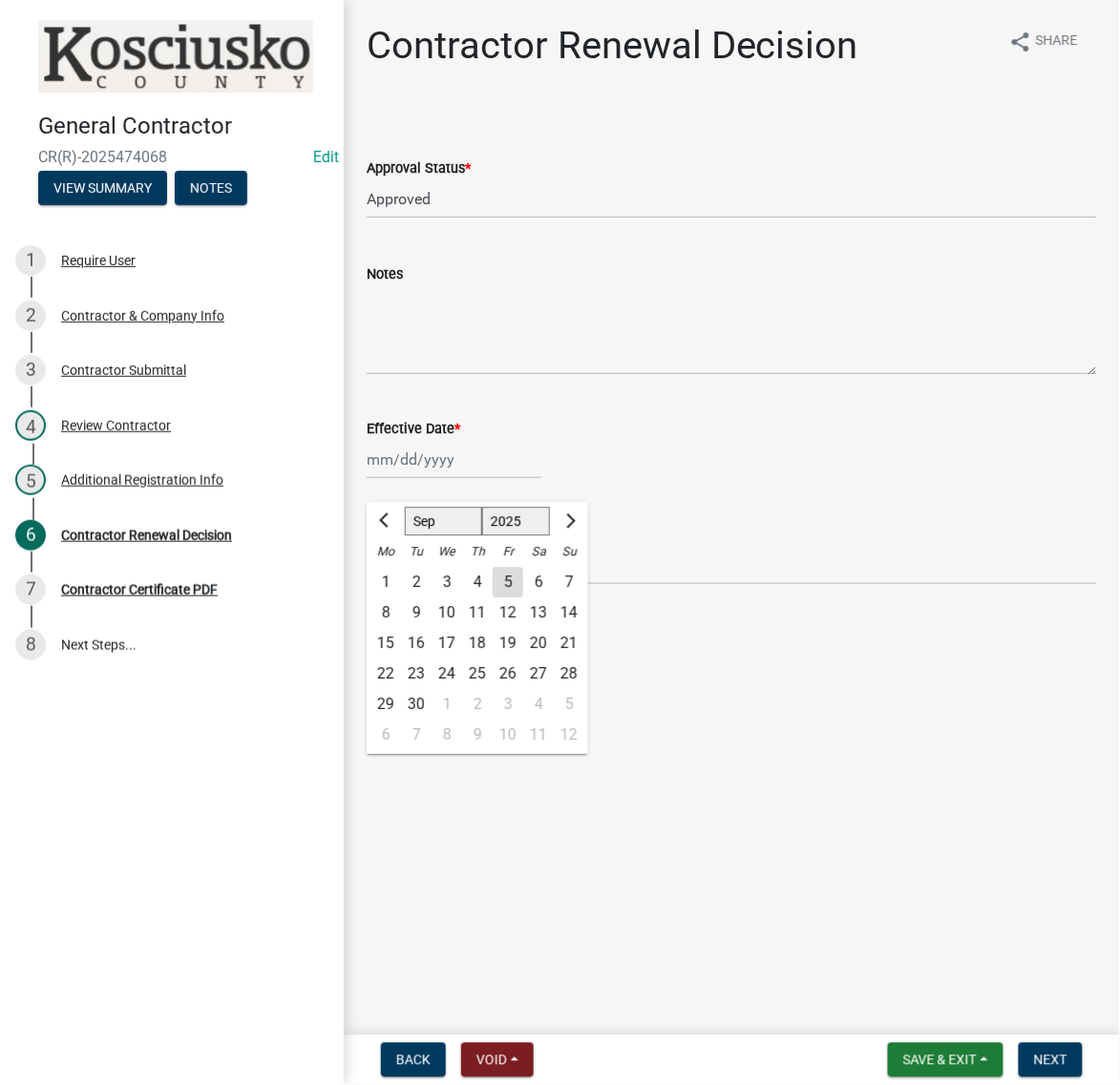
click at [402, 480] on div "Jan Feb Mar Apr May Jun Jul Aug Sep Oct Nov Dec 1525 1526 1527 1528 1529 1530 1…" at bounding box center [454, 460] width 175 height 39
click at [523, 599] on div "5" at bounding box center [508, 583] width 31 height 31
type input "09/05/2025"
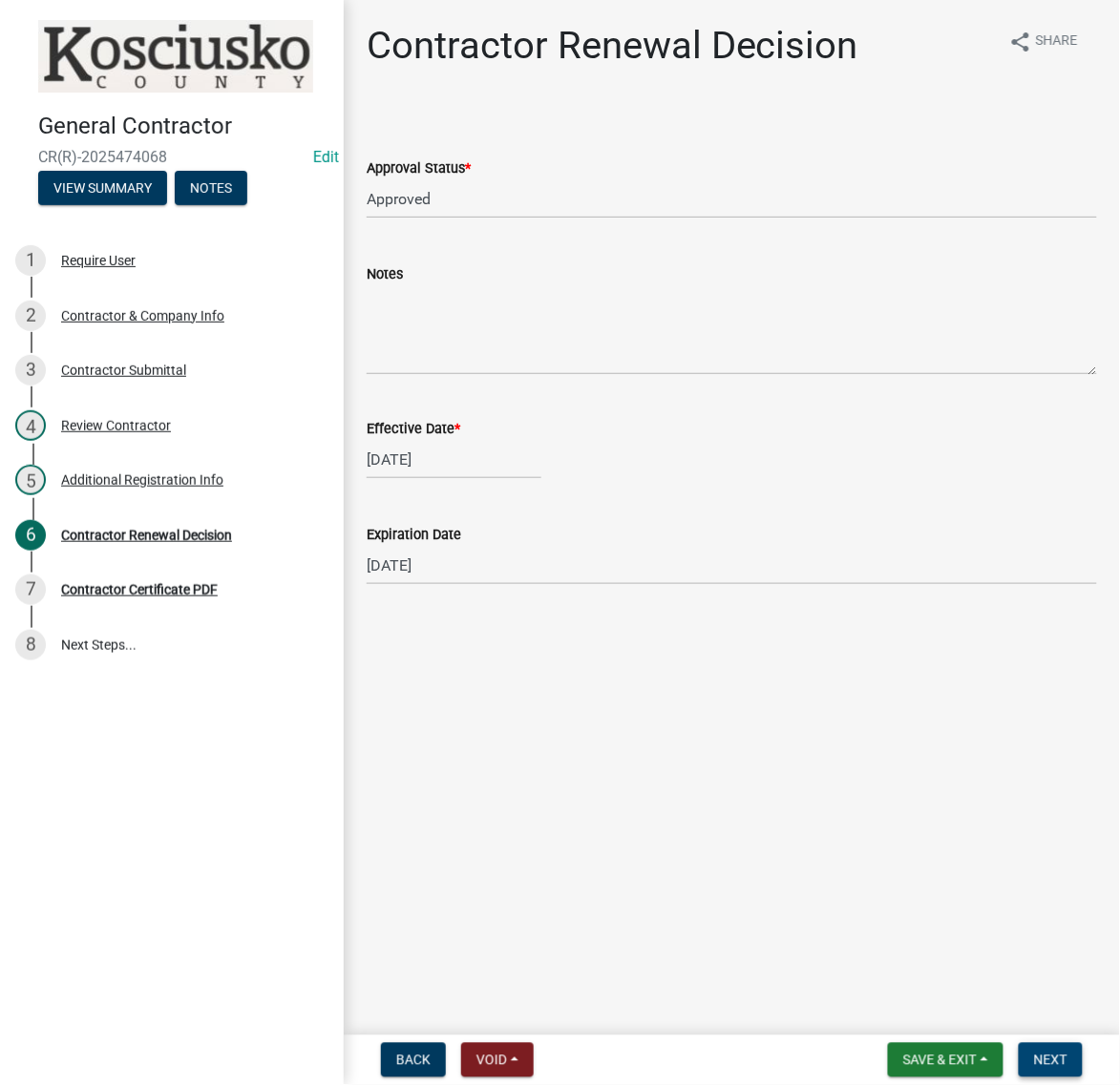
click at [1037, 1060] on span "Next" at bounding box center [1051, 1061] width 34 height 15
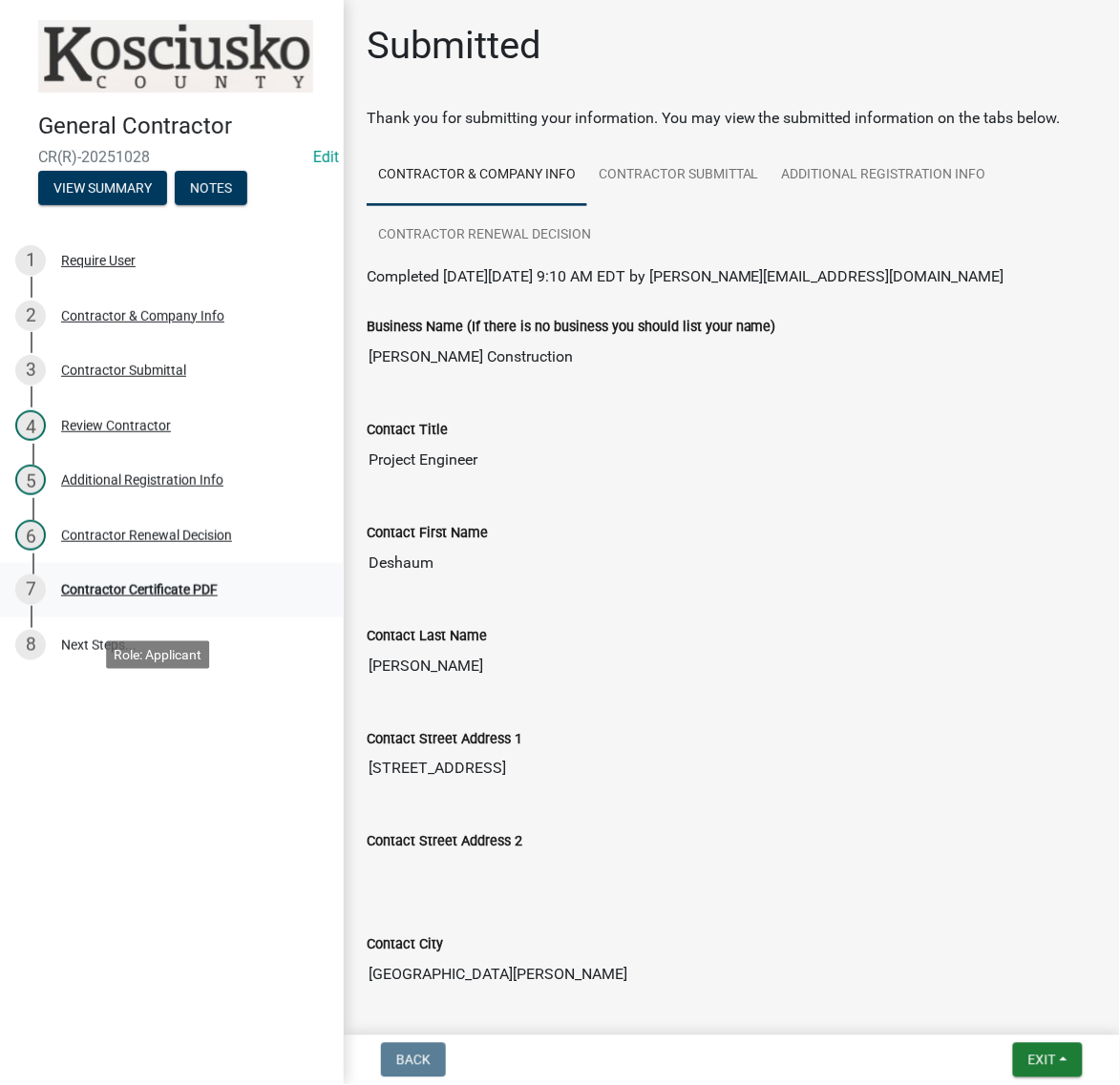
click at [218, 597] on div "Contractor Certificate PDF" at bounding box center [139, 590] width 156 height 13
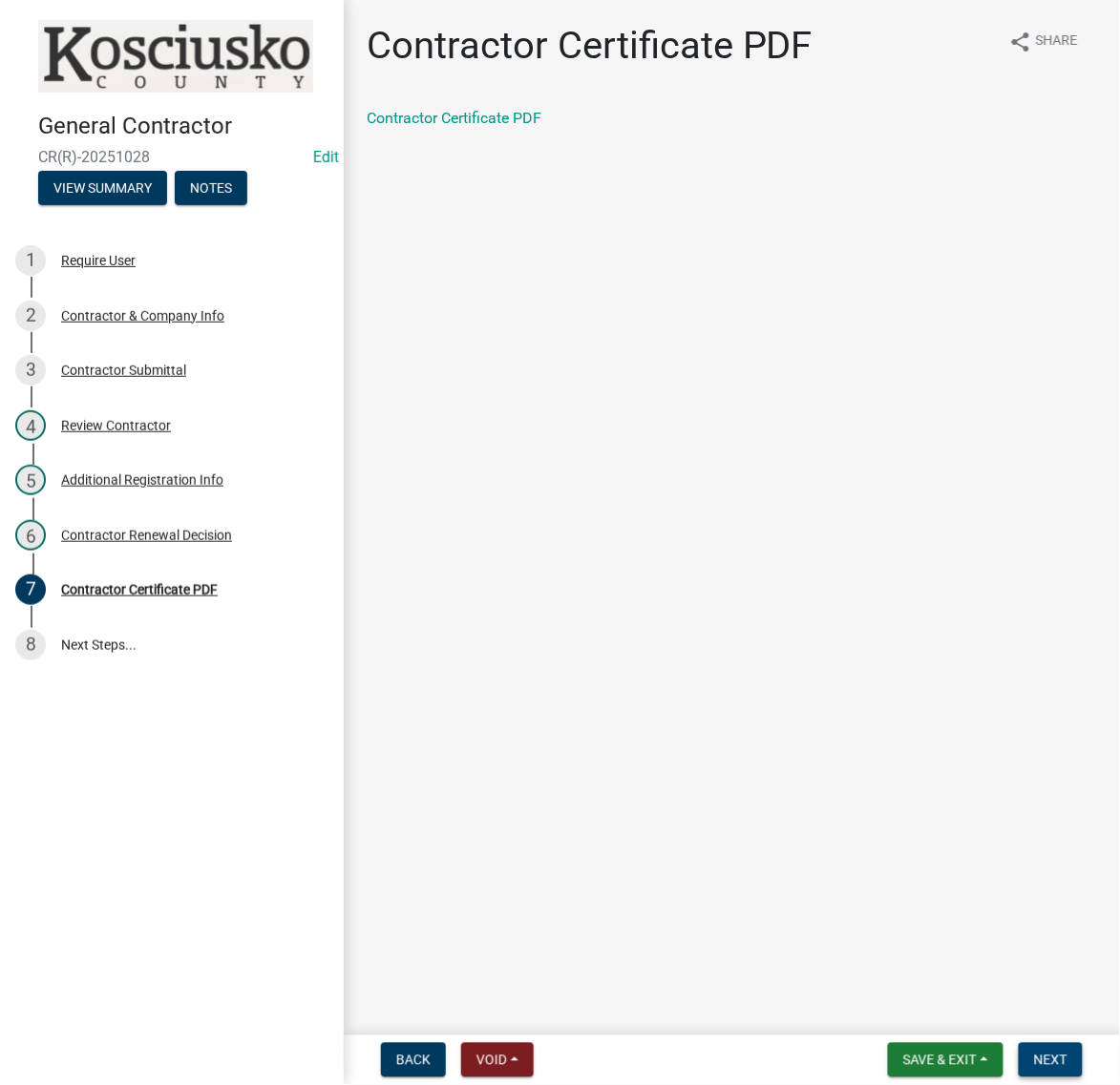
click at [1035, 1056] on span "Next" at bounding box center [1051, 1061] width 34 height 15
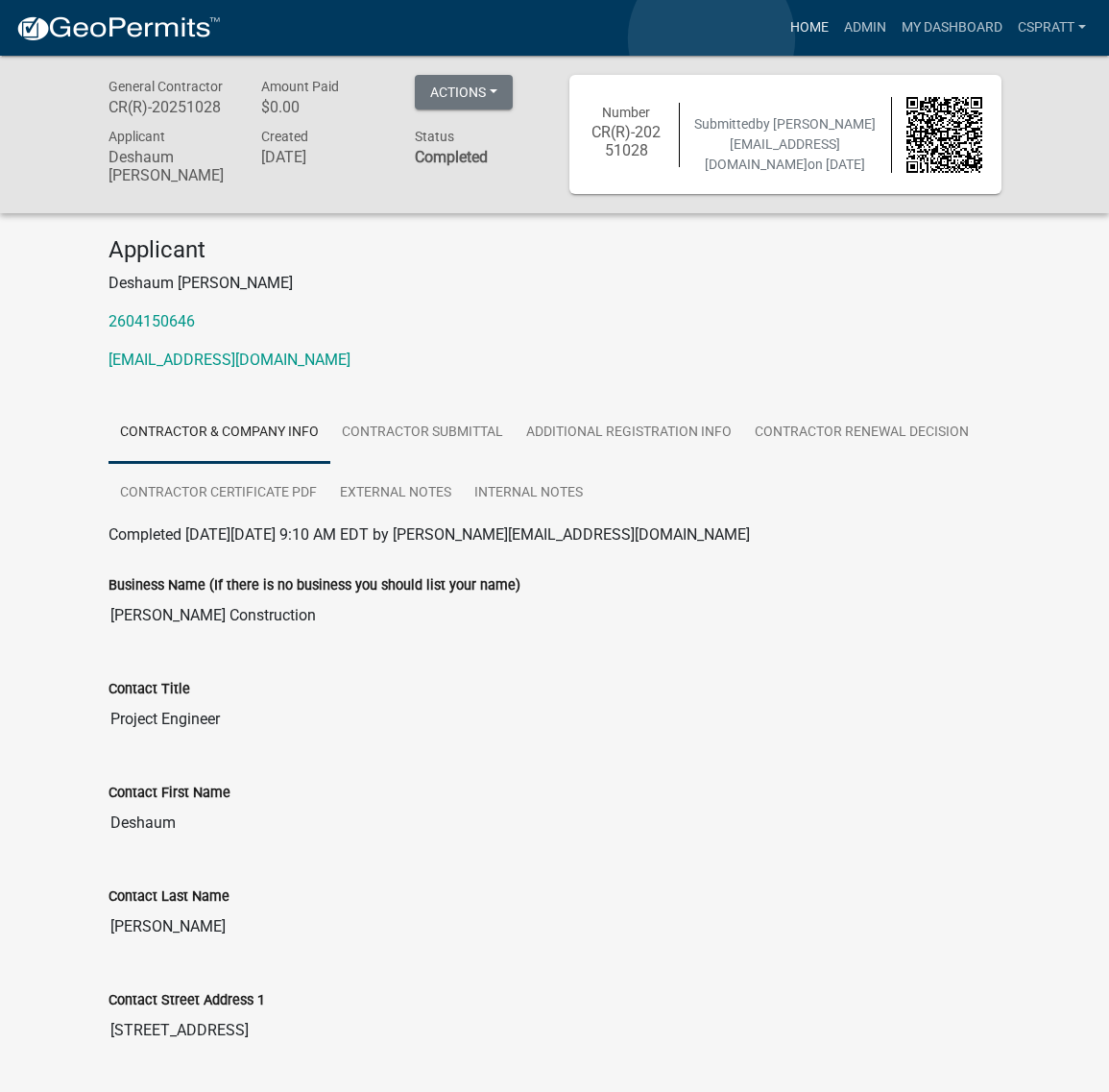
click at [783, 39] on link "Home" at bounding box center [810, 28] width 54 height 37
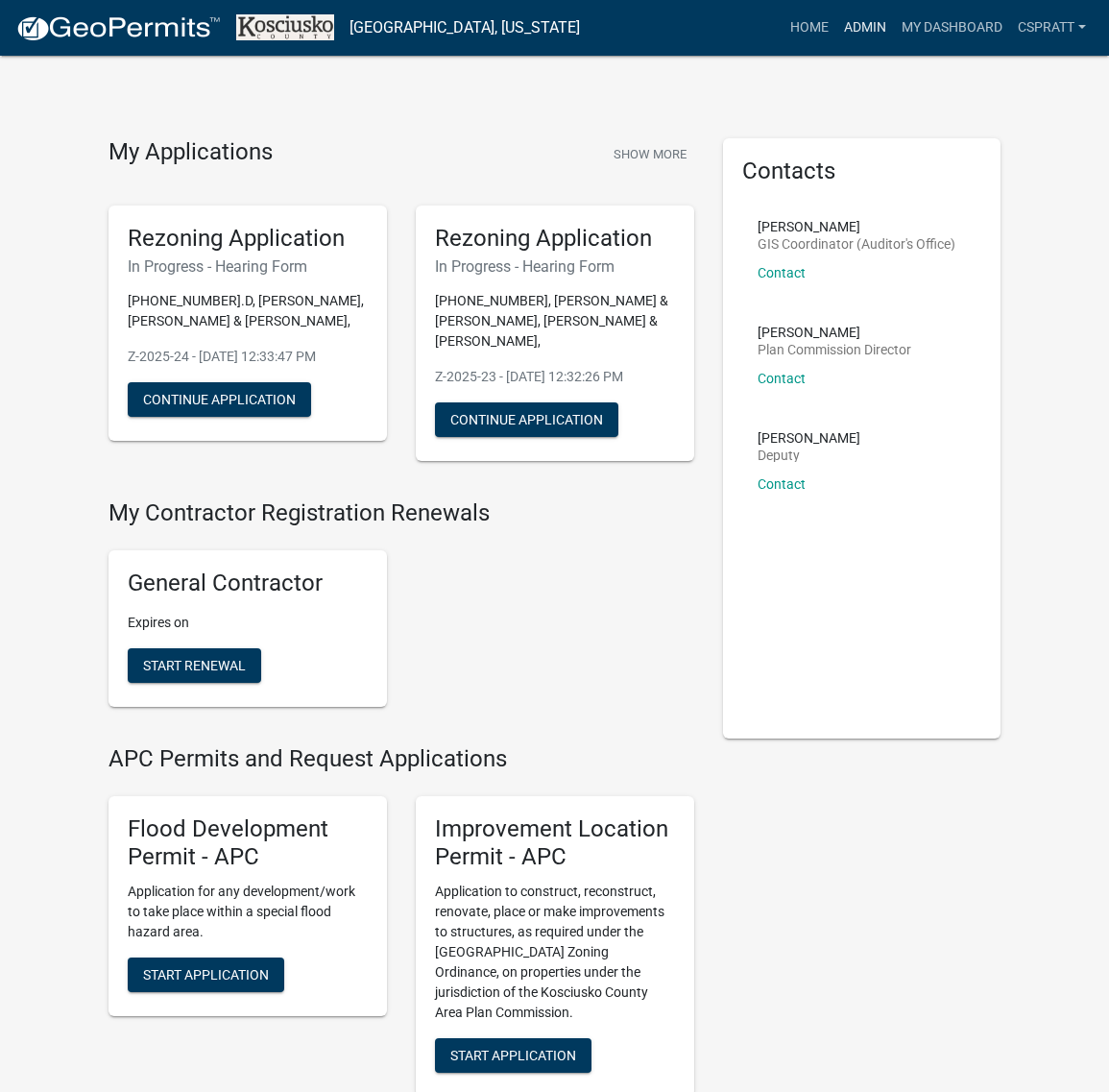
click at [837, 46] on link "Admin" at bounding box center [866, 28] width 58 height 37
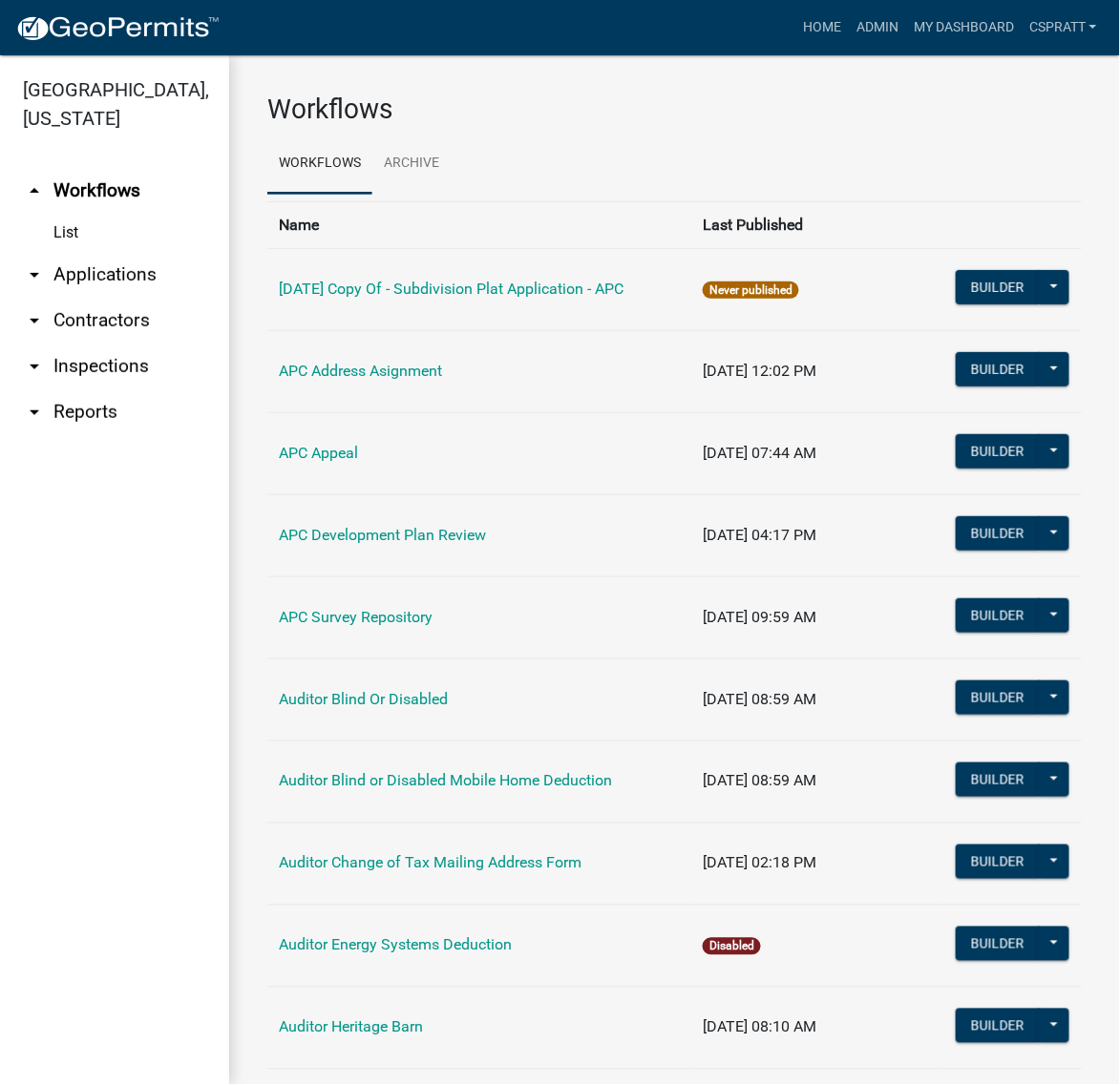
click at [120, 297] on link "arrow_drop_down Applications" at bounding box center [114, 275] width 229 height 46
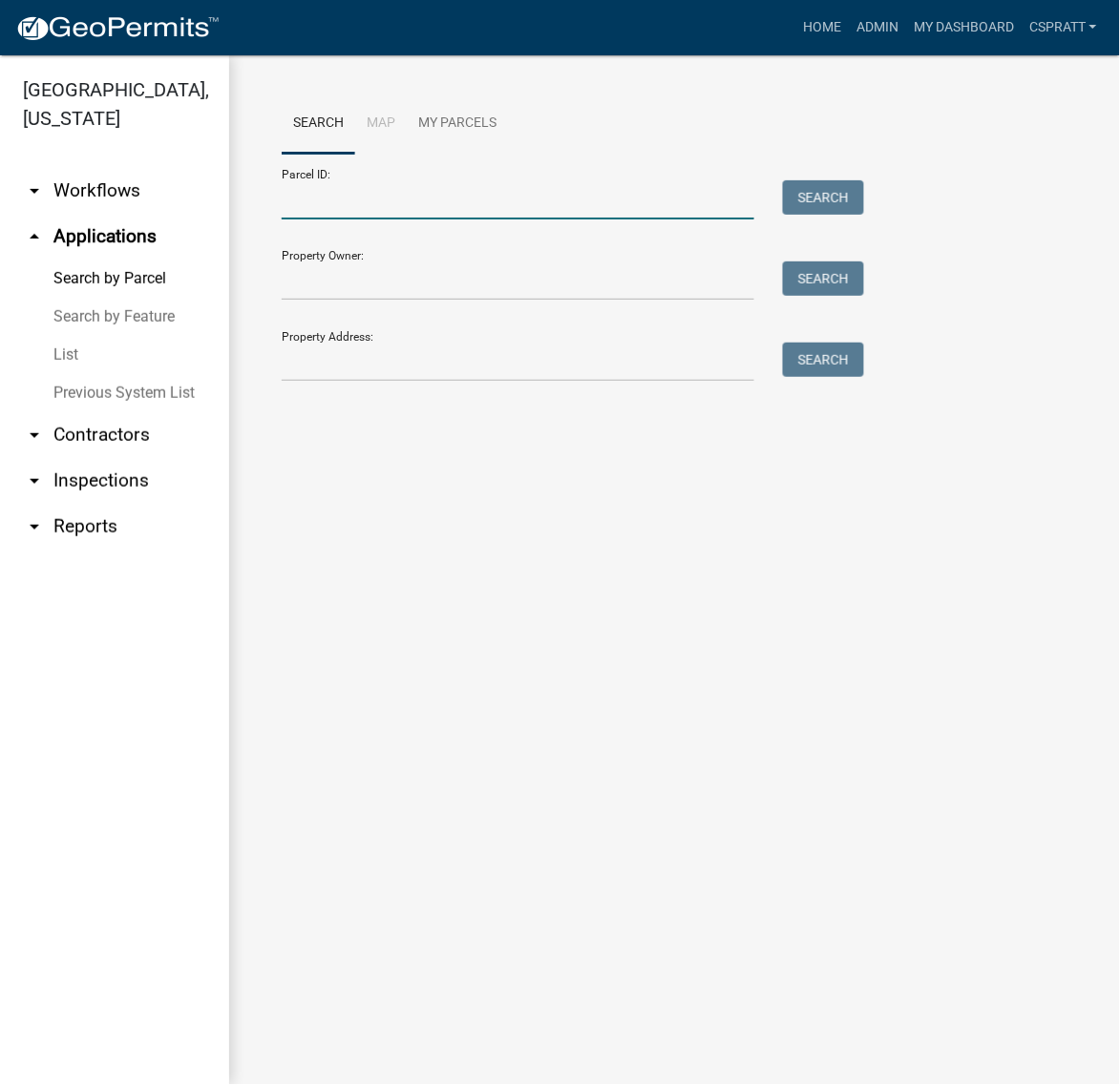
click at [330, 220] on input "Parcel ID:" at bounding box center [518, 200] width 473 height 39
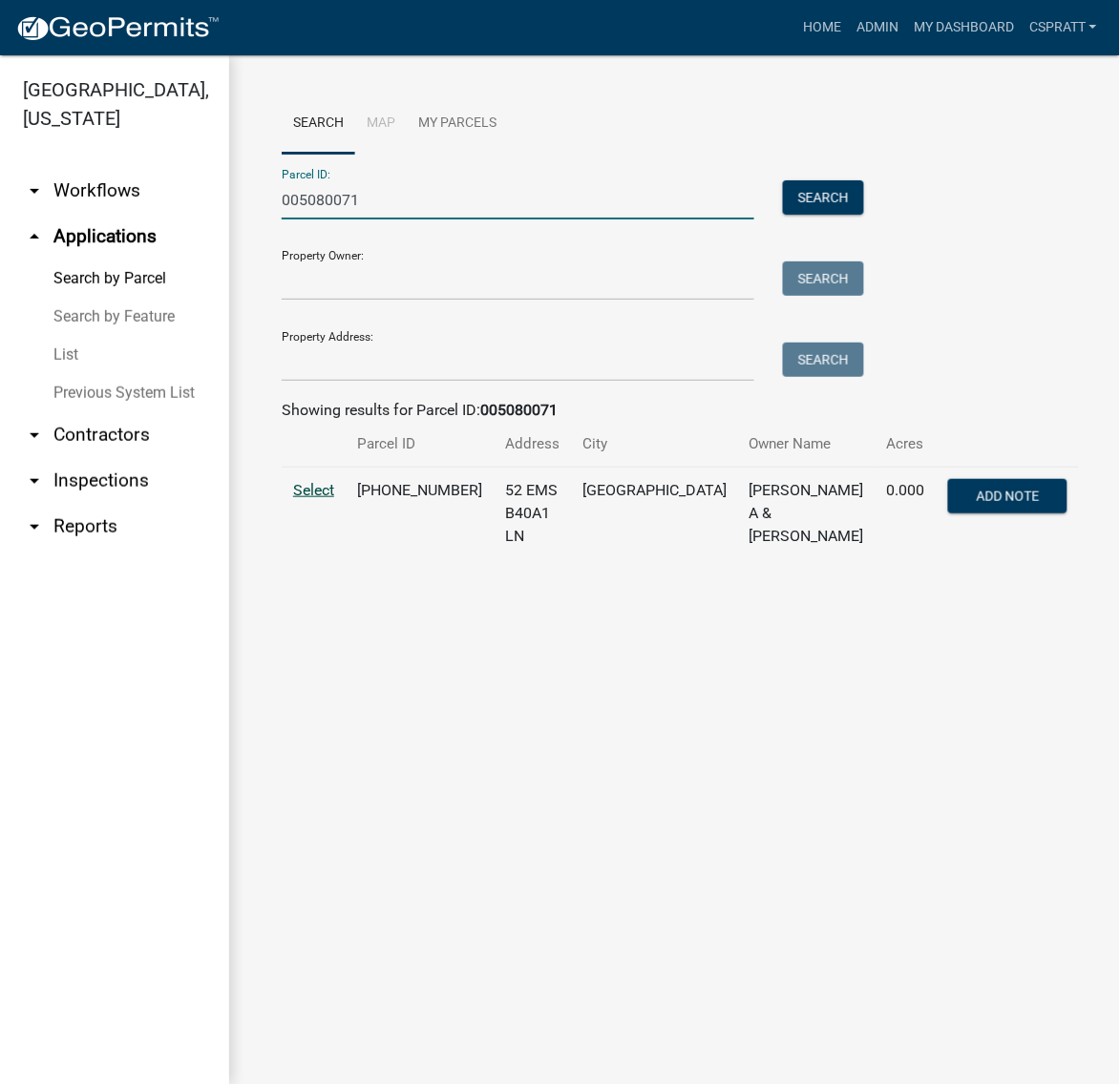
type input "005080071"
click at [303, 499] on span "Select" at bounding box center [313, 490] width 41 height 18
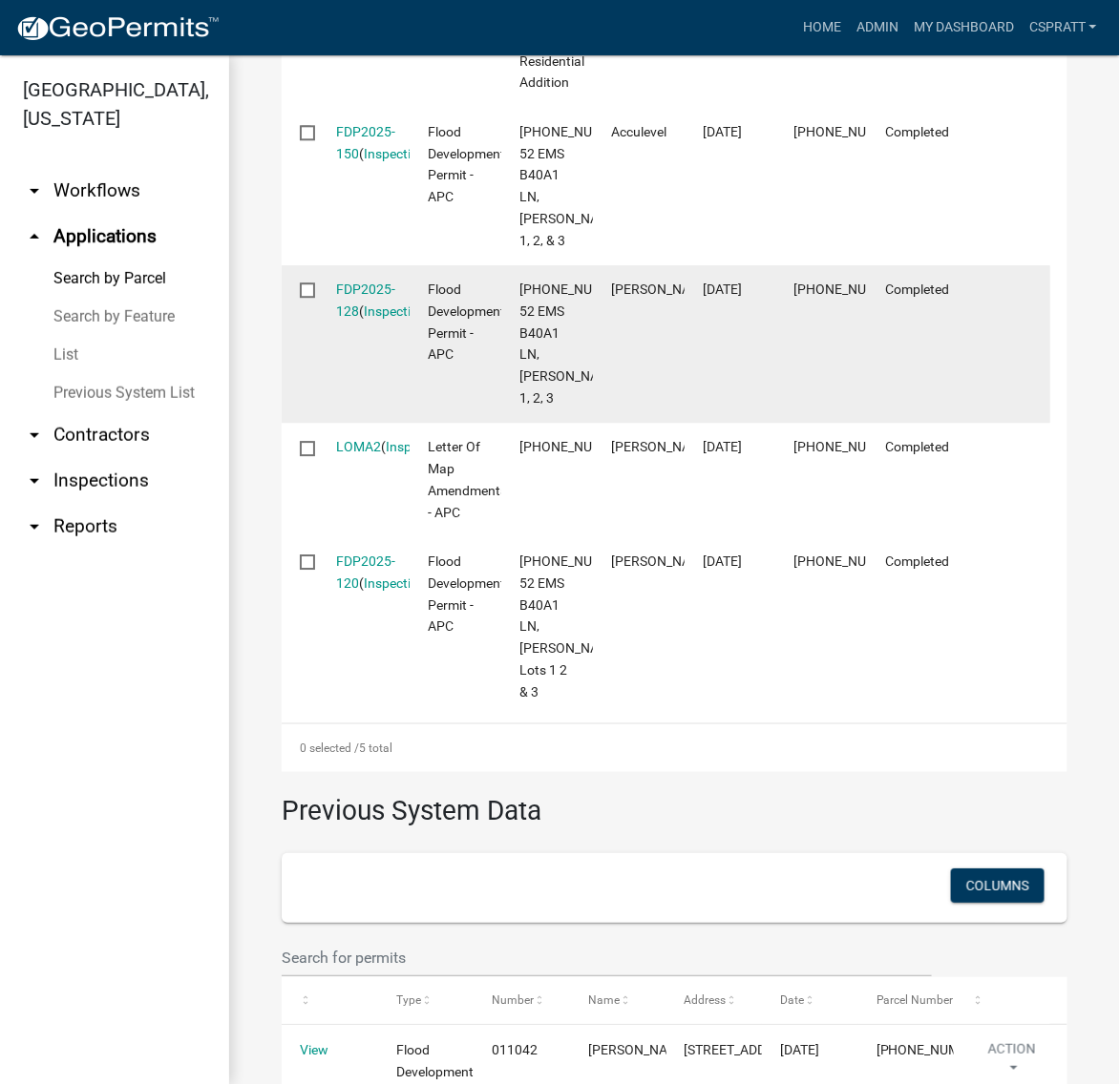
scroll to position [955, 0]
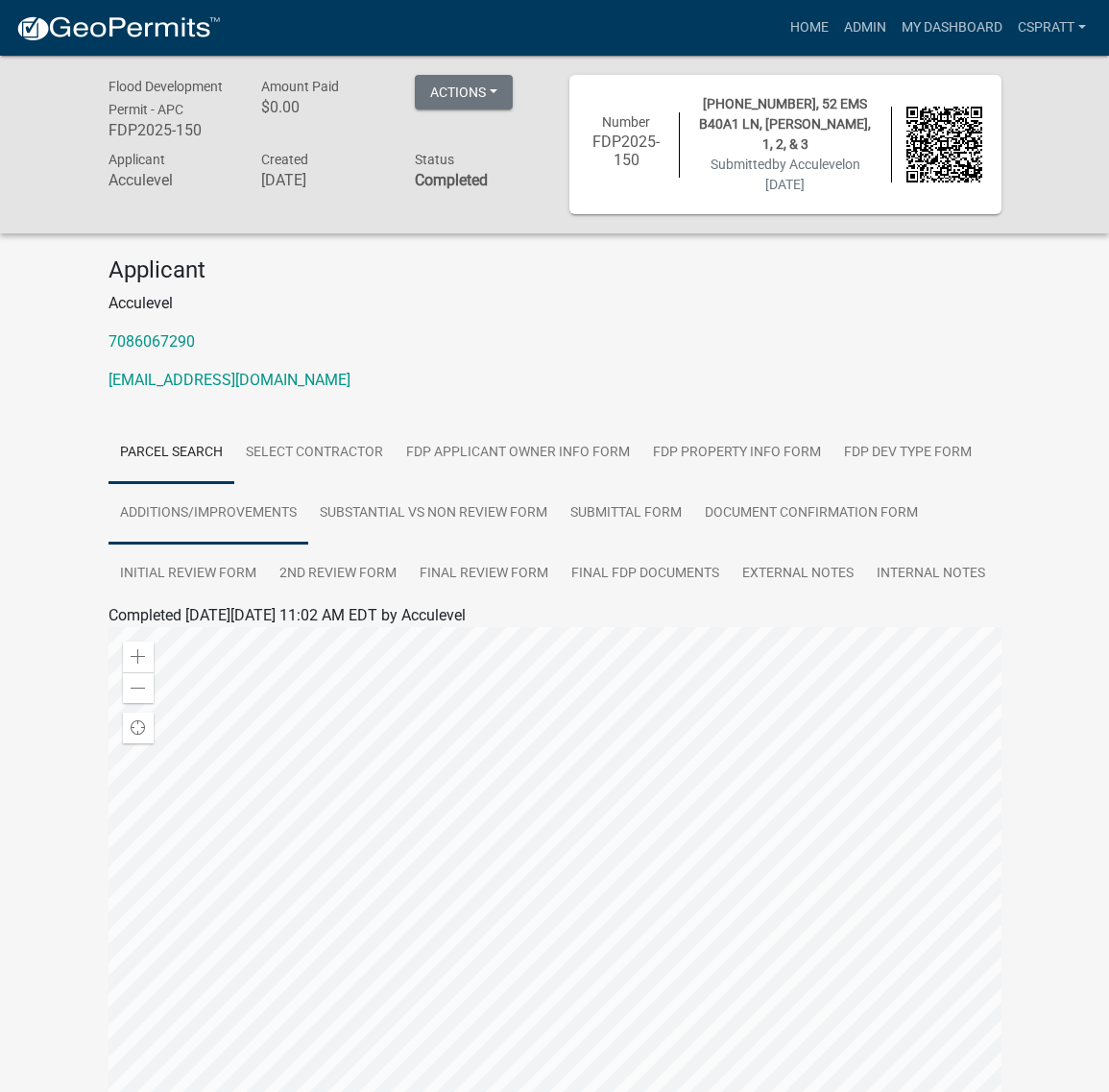
click at [308, 545] on link "Additions/Improvements" at bounding box center [208, 515] width 200 height 62
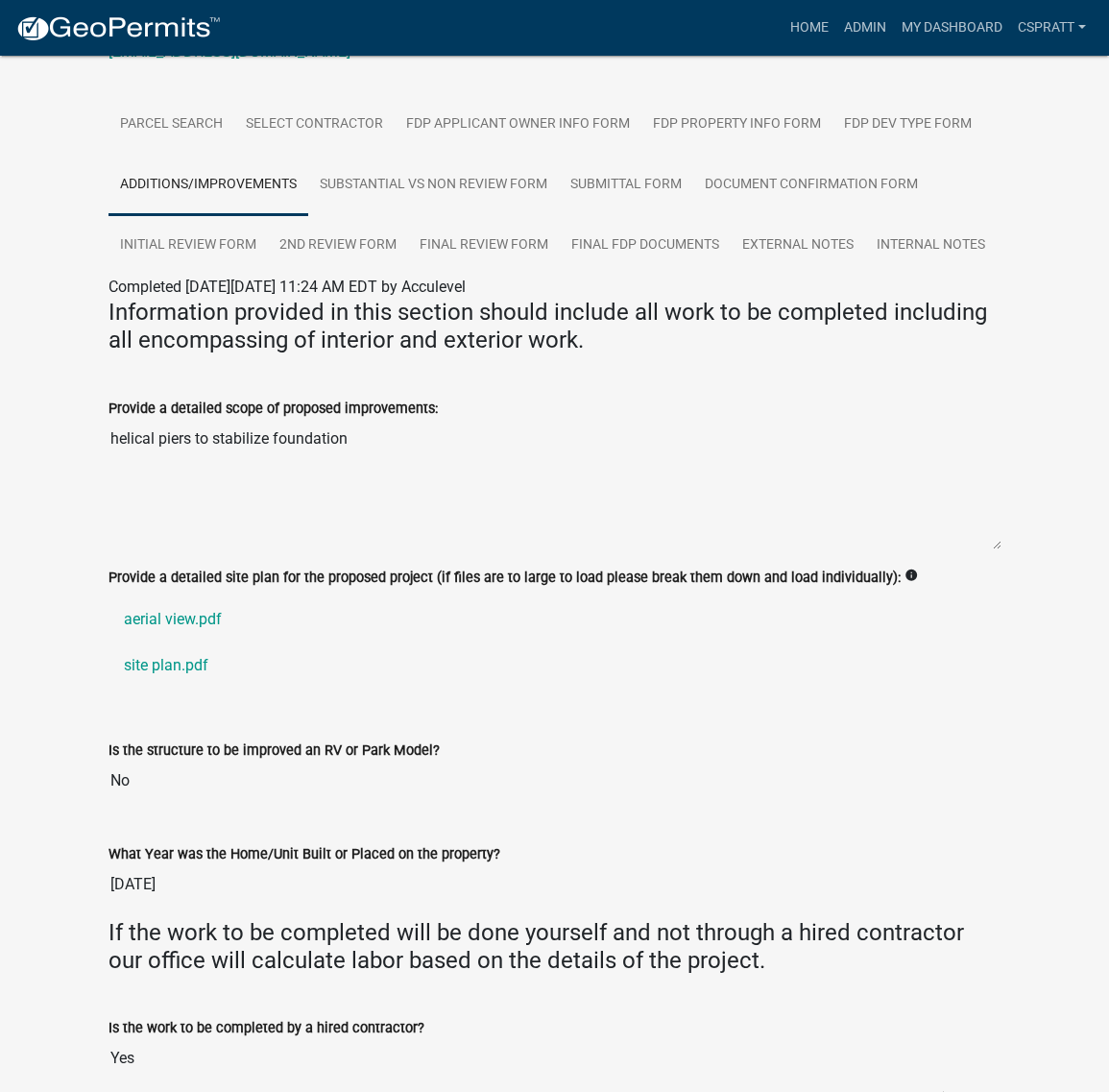
scroll to position [324, 0]
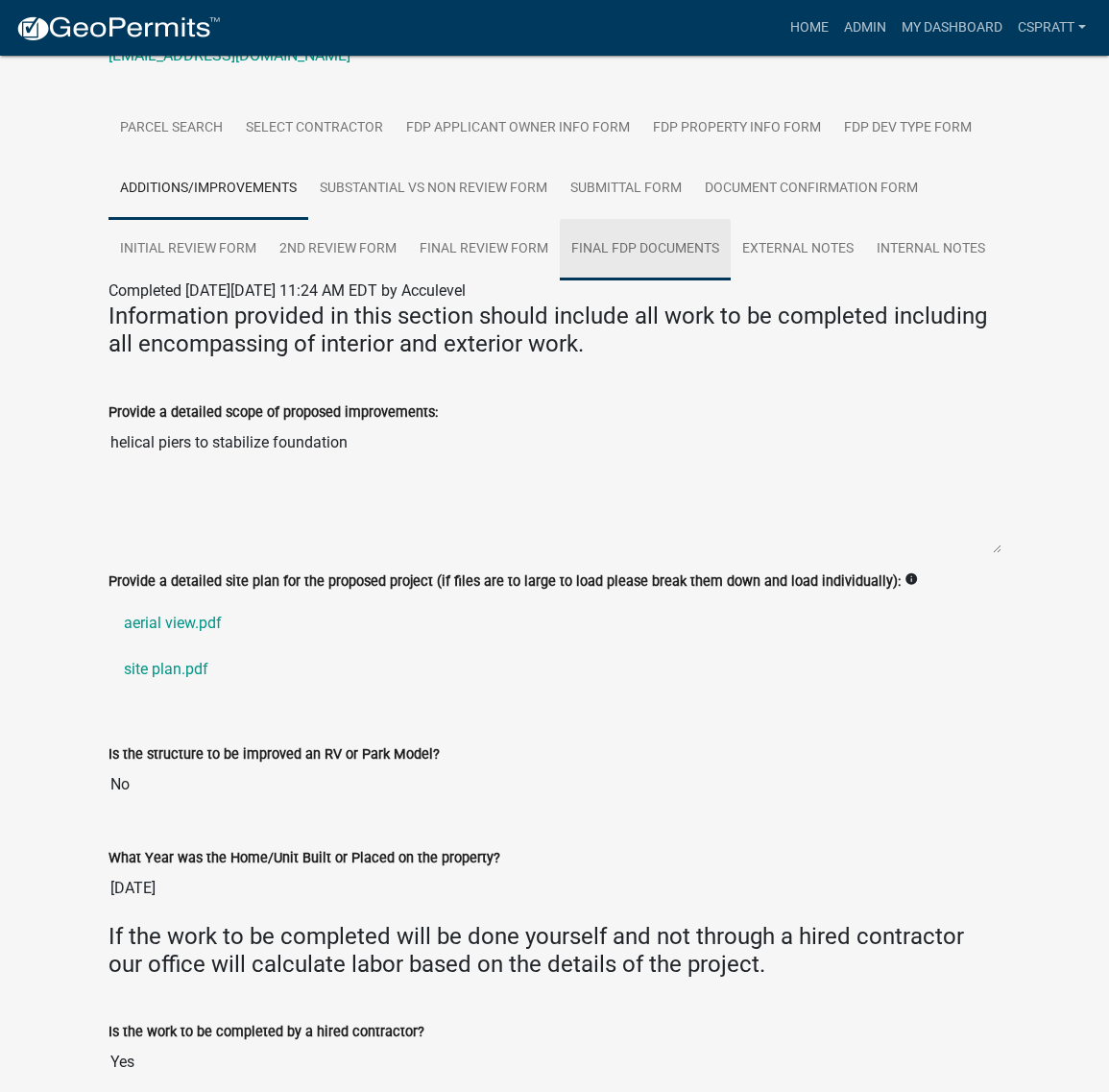
click at [731, 281] on link "Final FDP Documents" at bounding box center [645, 250] width 171 height 62
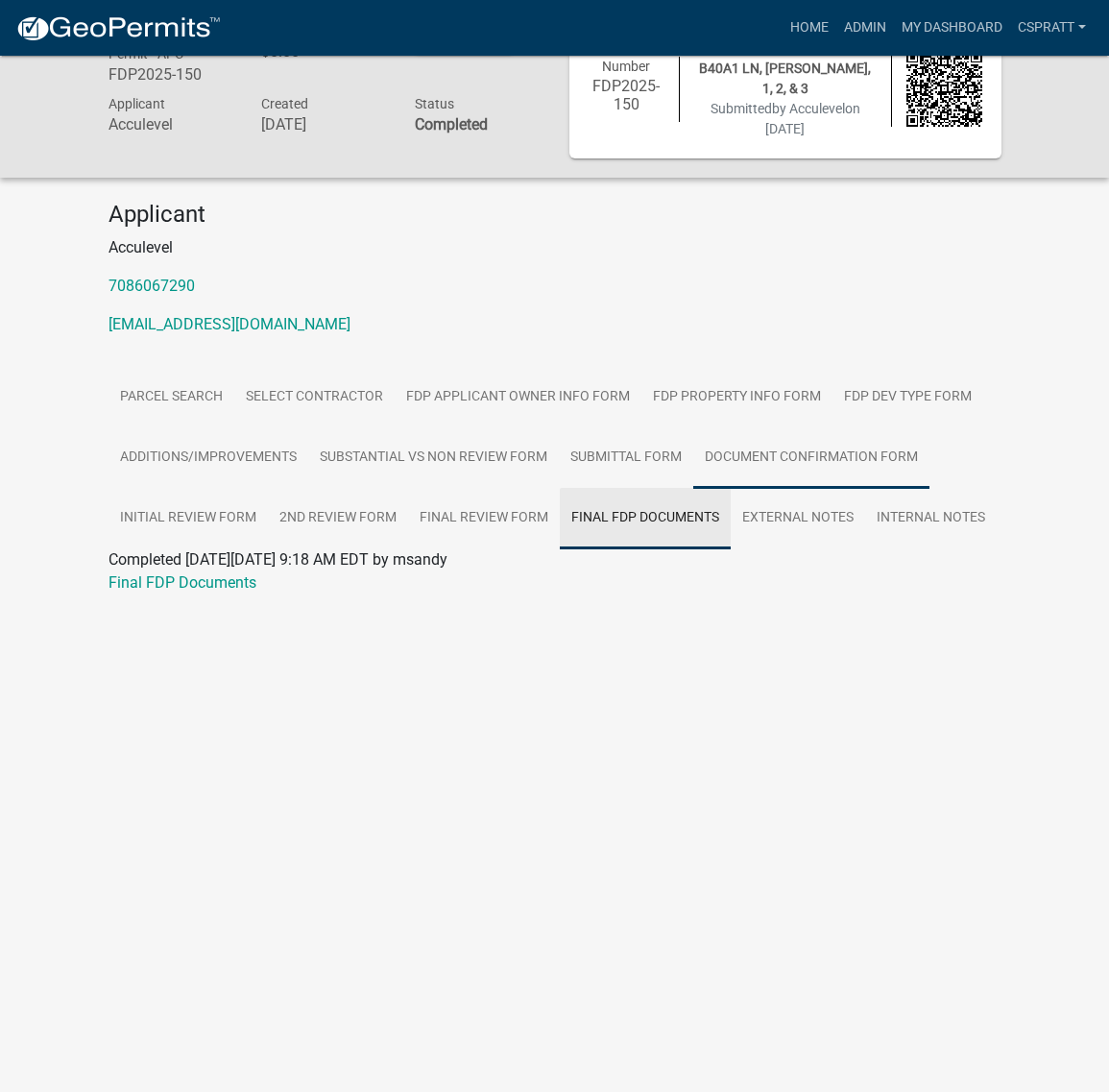
scroll to position [56, 0]
click at [250, 592] on link "Final FDP Documents" at bounding box center [181, 582] width 148 height 18
